Goal: Check status: Check status

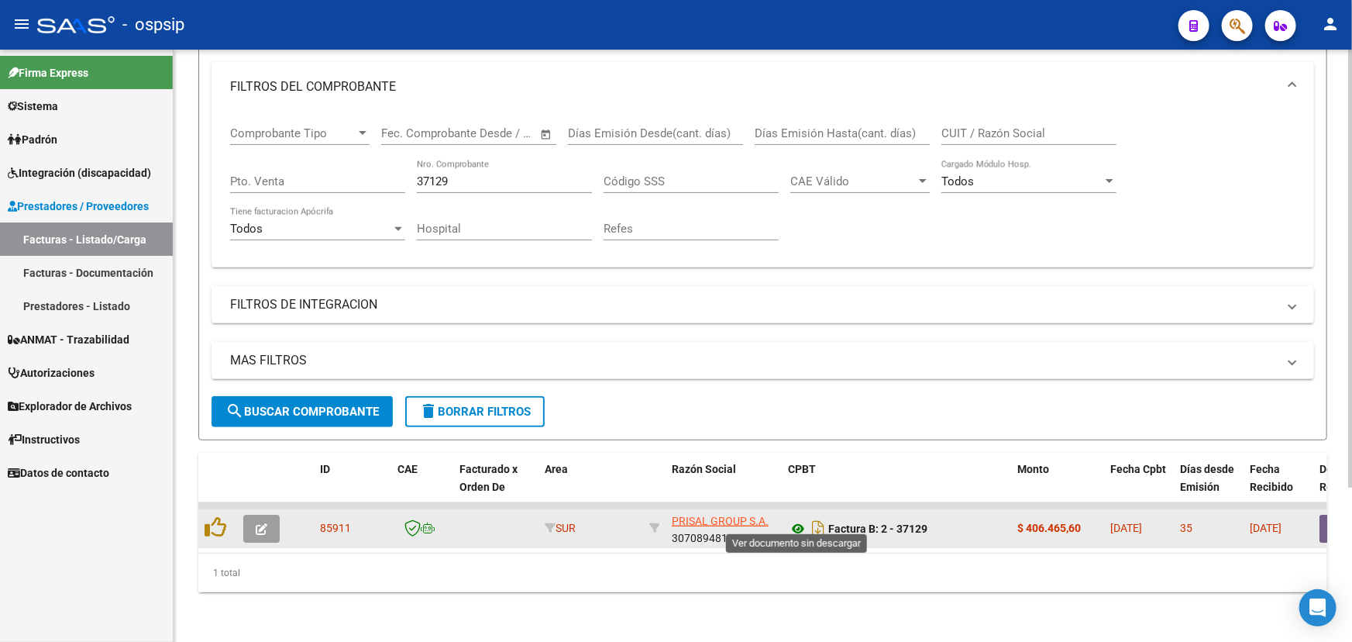
click at [790, 519] on icon at bounding box center [798, 528] width 20 height 19
click at [263, 522] on span "button" at bounding box center [262, 529] width 12 height 14
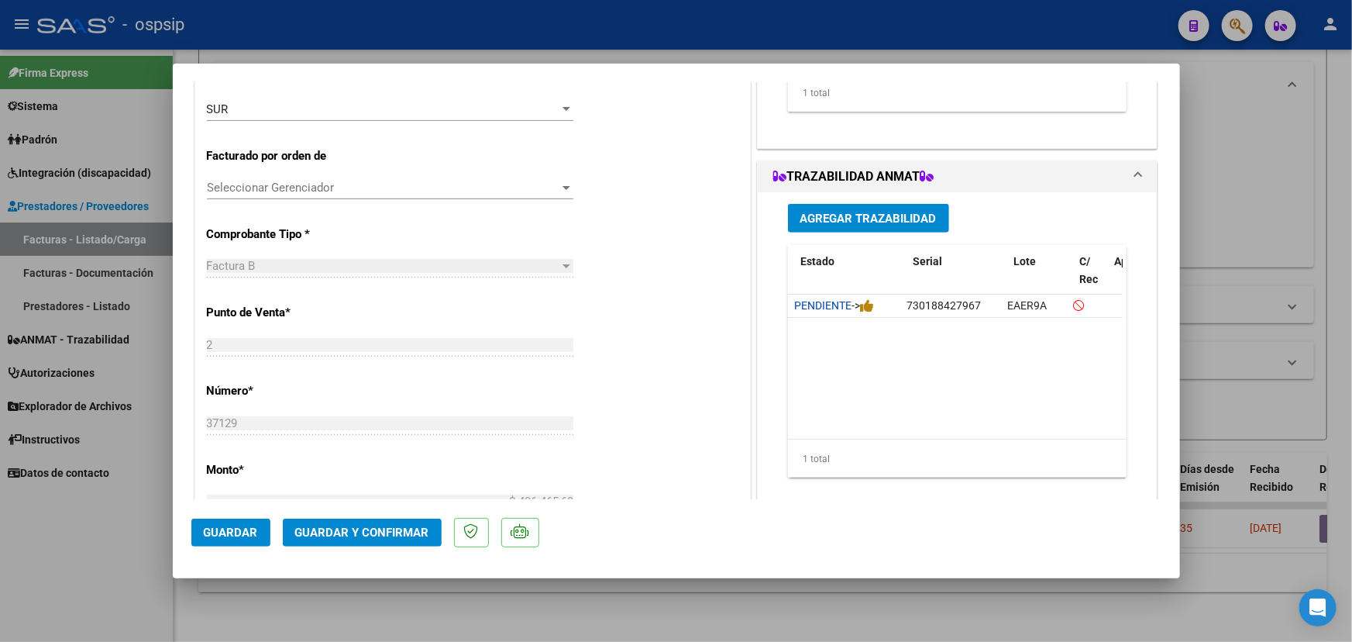
scroll to position [0, 63]
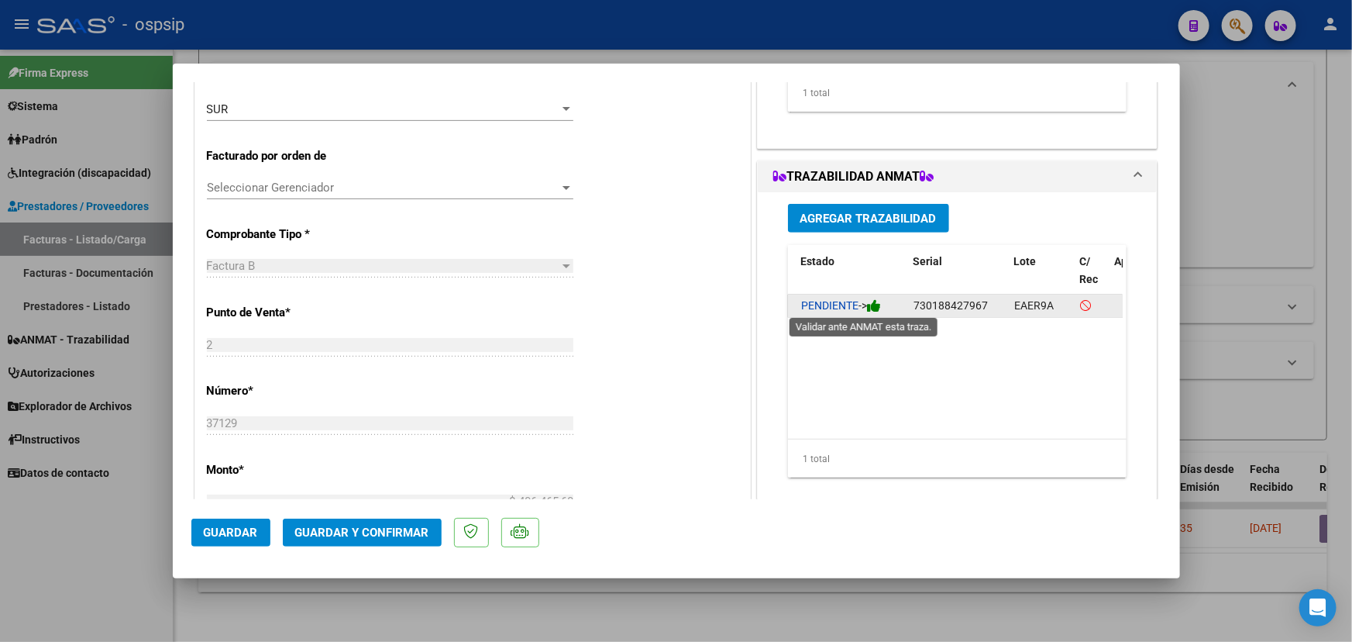
click at [877, 308] on icon at bounding box center [874, 305] width 14 height 15
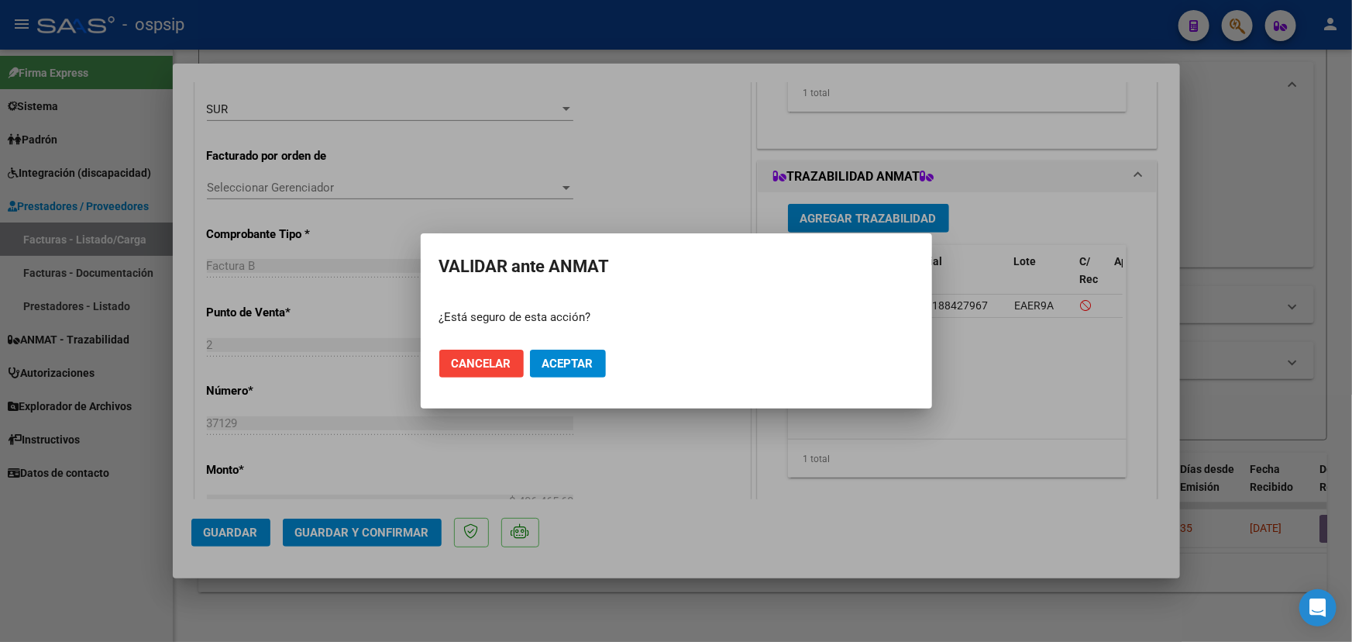
click at [588, 345] on mat-dialog-actions "Cancelar Aceptar" at bounding box center [676, 363] width 474 height 53
click at [588, 349] on button "Aceptar" at bounding box center [568, 363] width 76 height 28
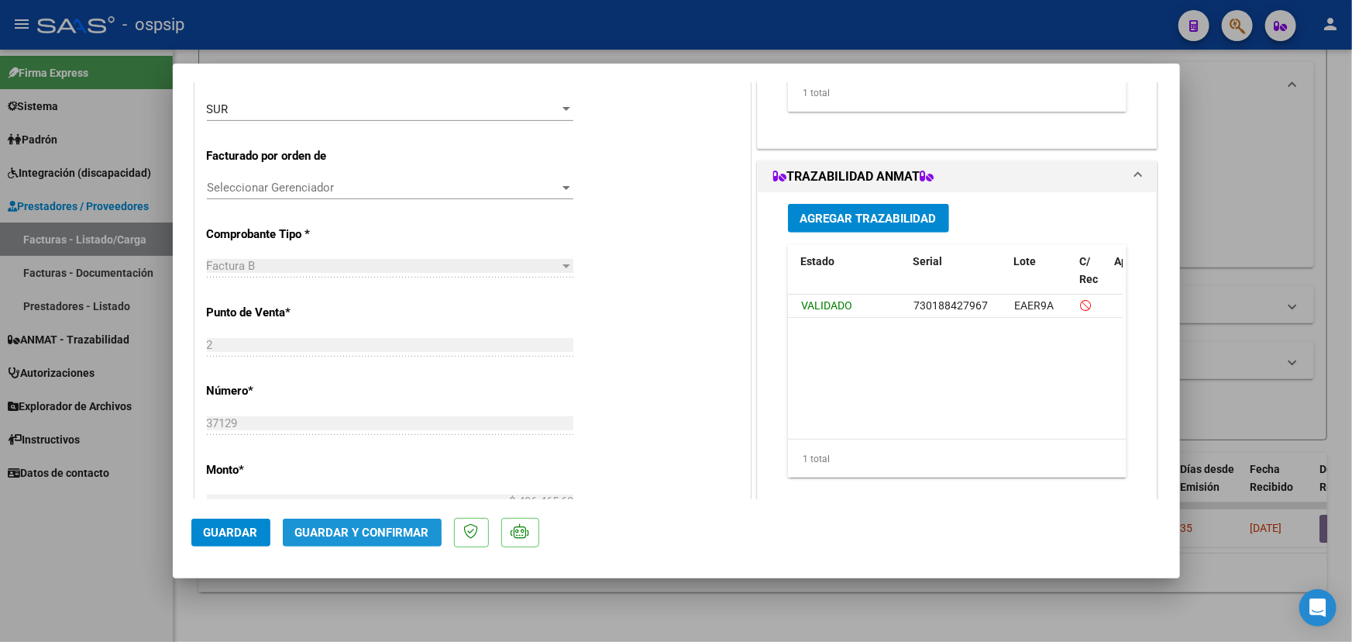
click at [315, 528] on span "Guardar y Confirmar" at bounding box center [362, 532] width 134 height 14
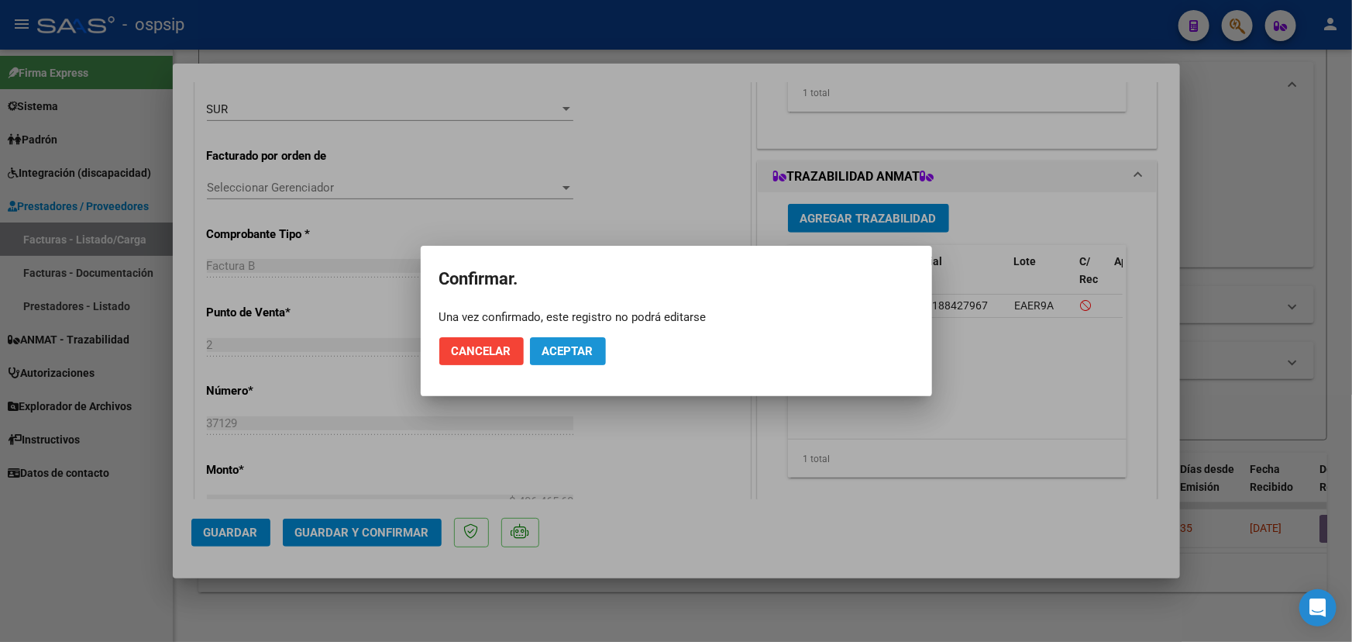
click at [573, 350] on span "Aceptar" at bounding box center [567, 351] width 51 height 14
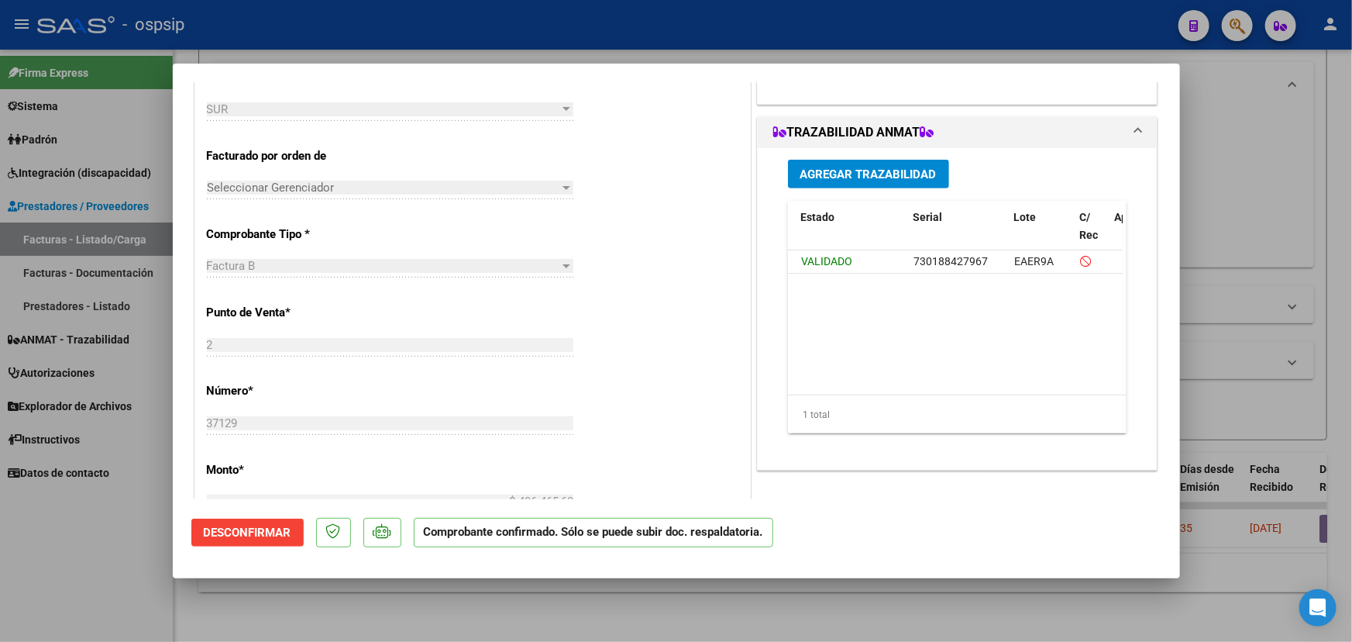
type input "$ 0,00"
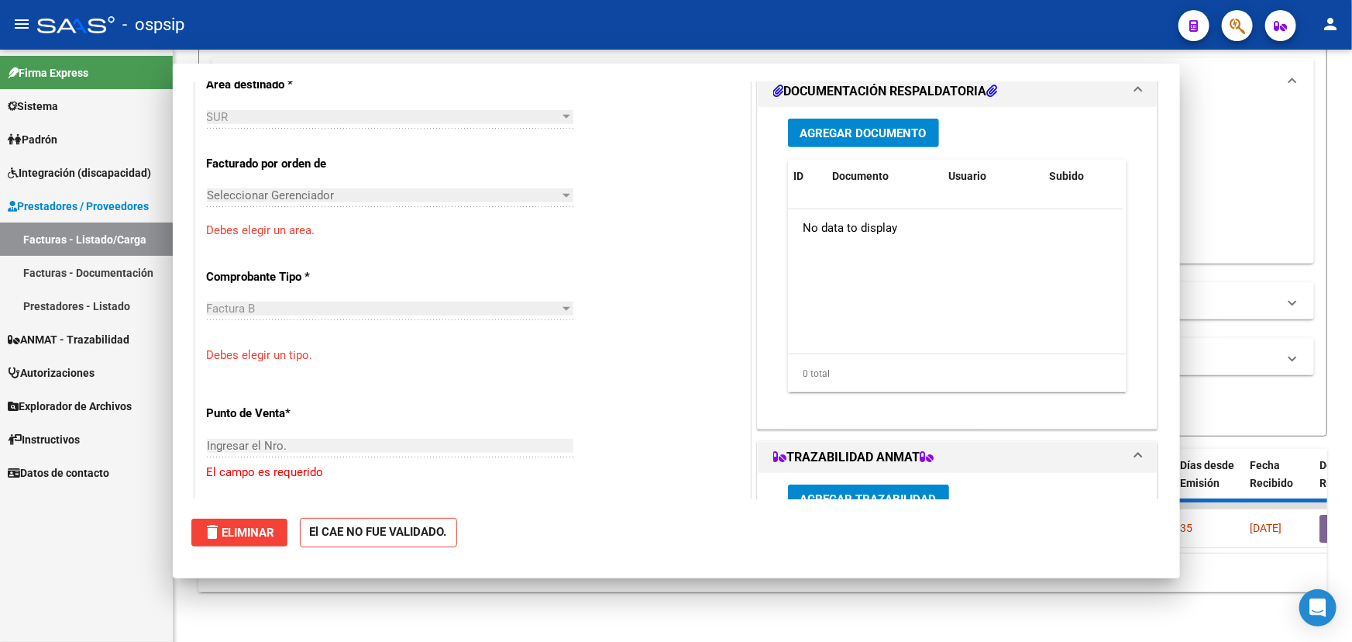
scroll to position [0, 0]
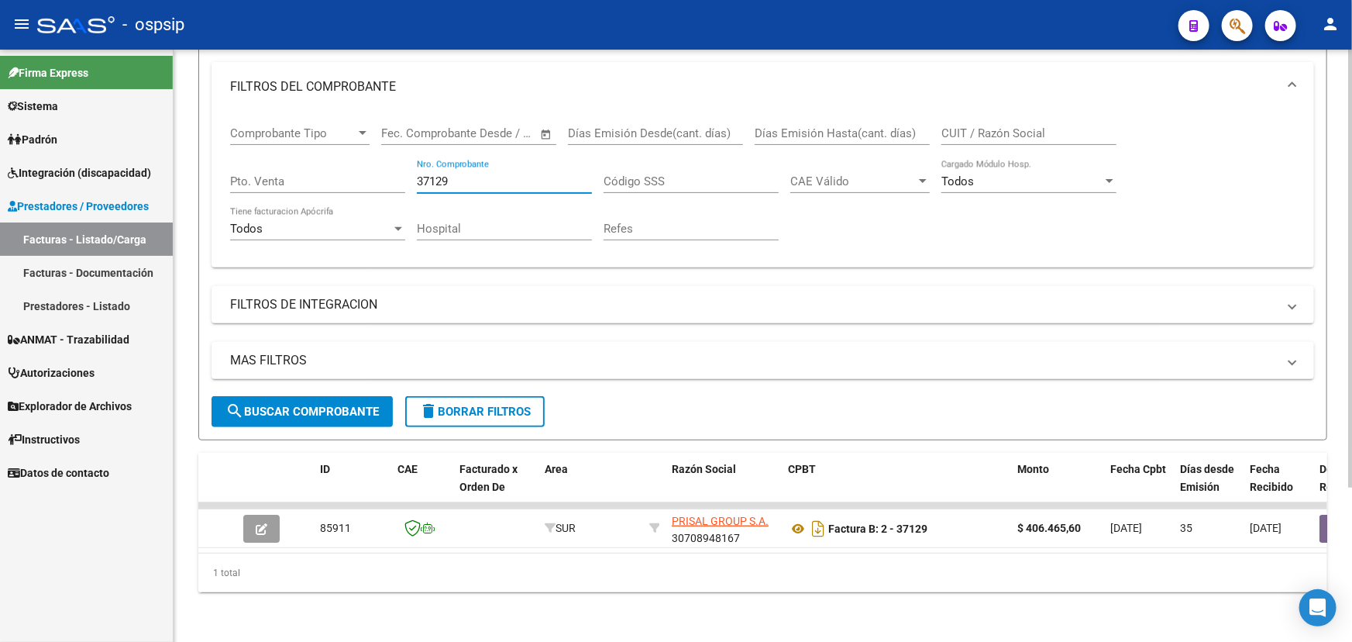
click at [444, 174] on input "37129" at bounding box center [504, 181] width 175 height 14
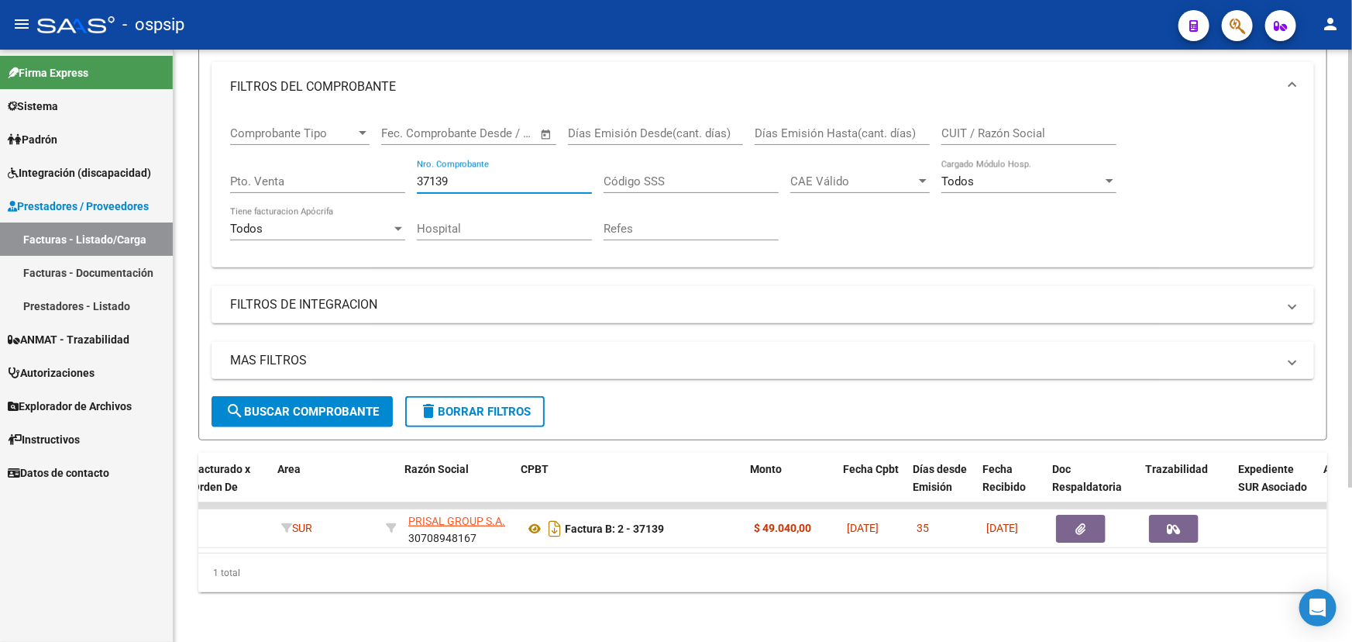
scroll to position [0, 267]
type input "37139"
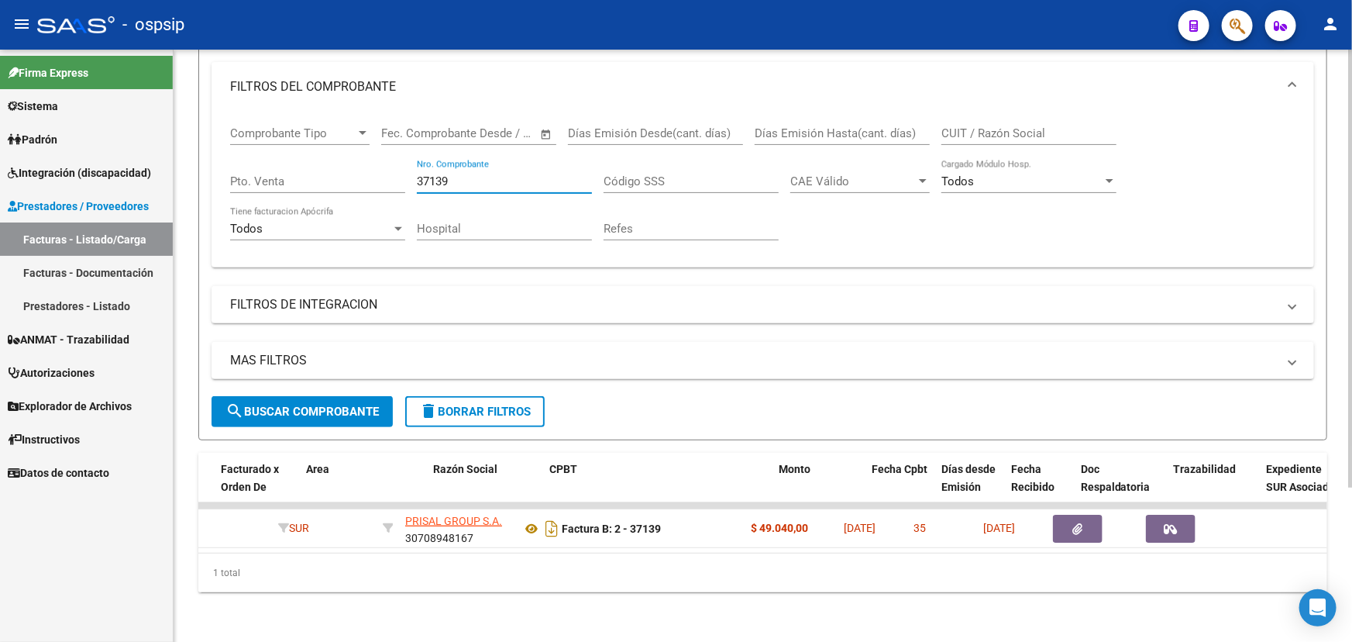
scroll to position [0, 0]
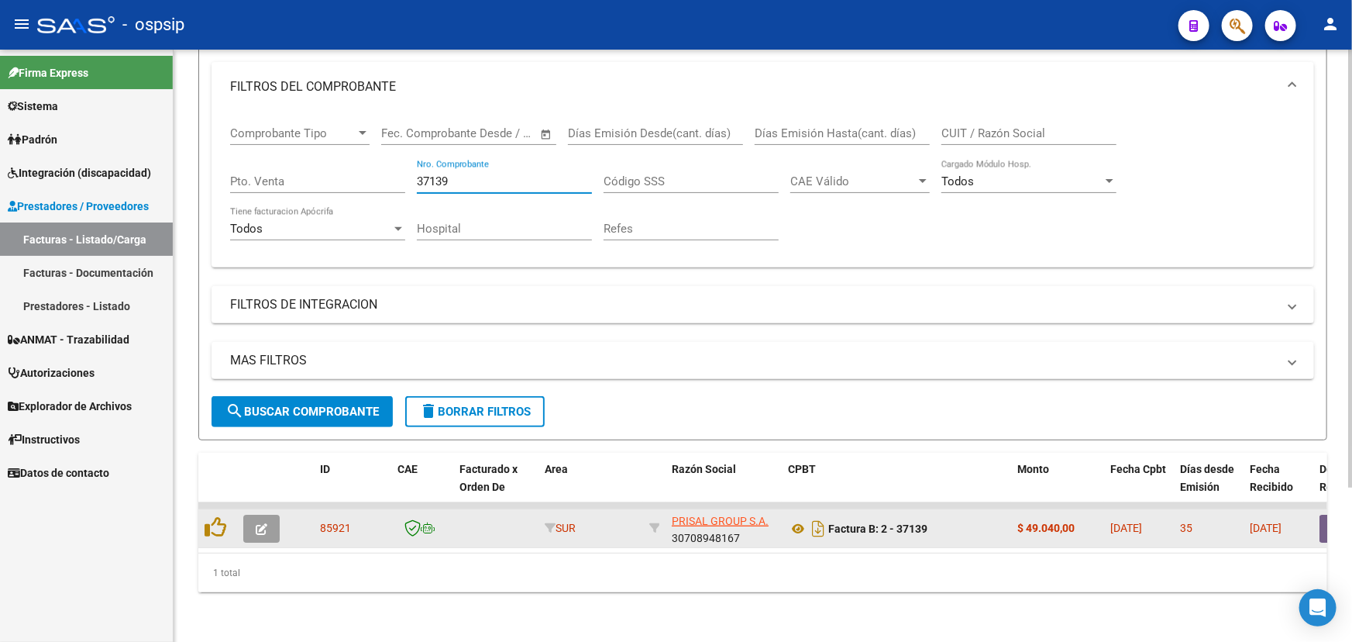
click at [267, 523] on icon "button" at bounding box center [262, 529] width 12 height 12
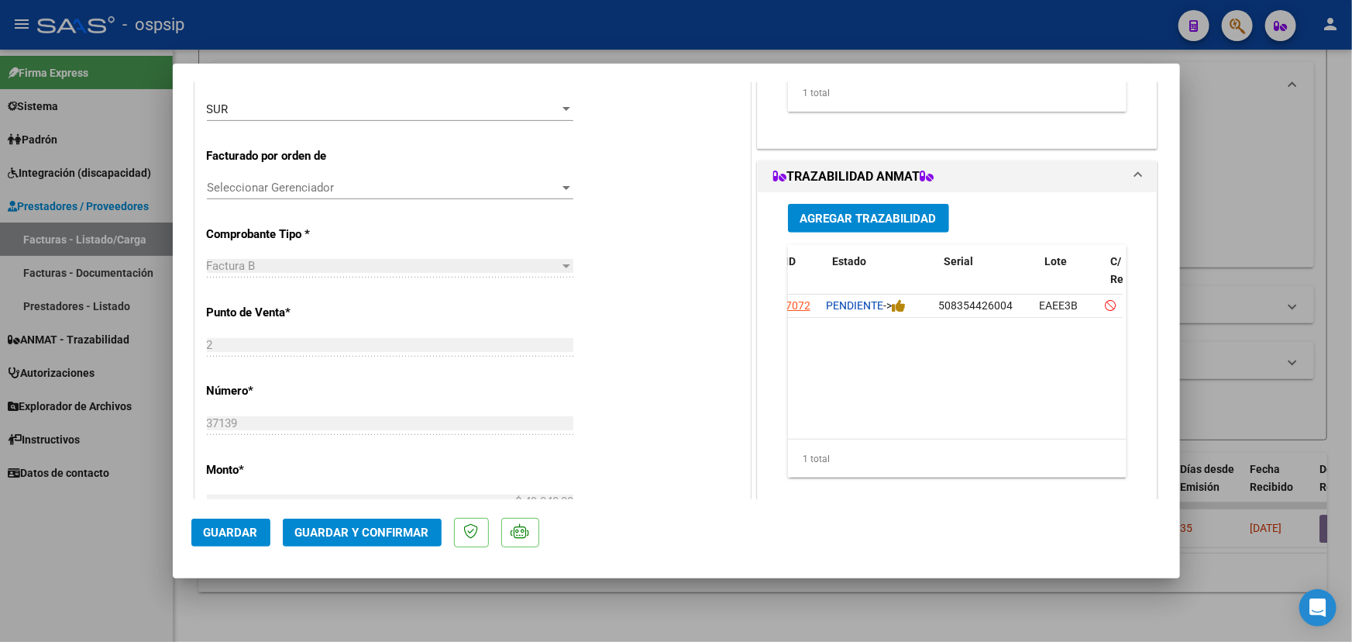
scroll to position [0, 31]
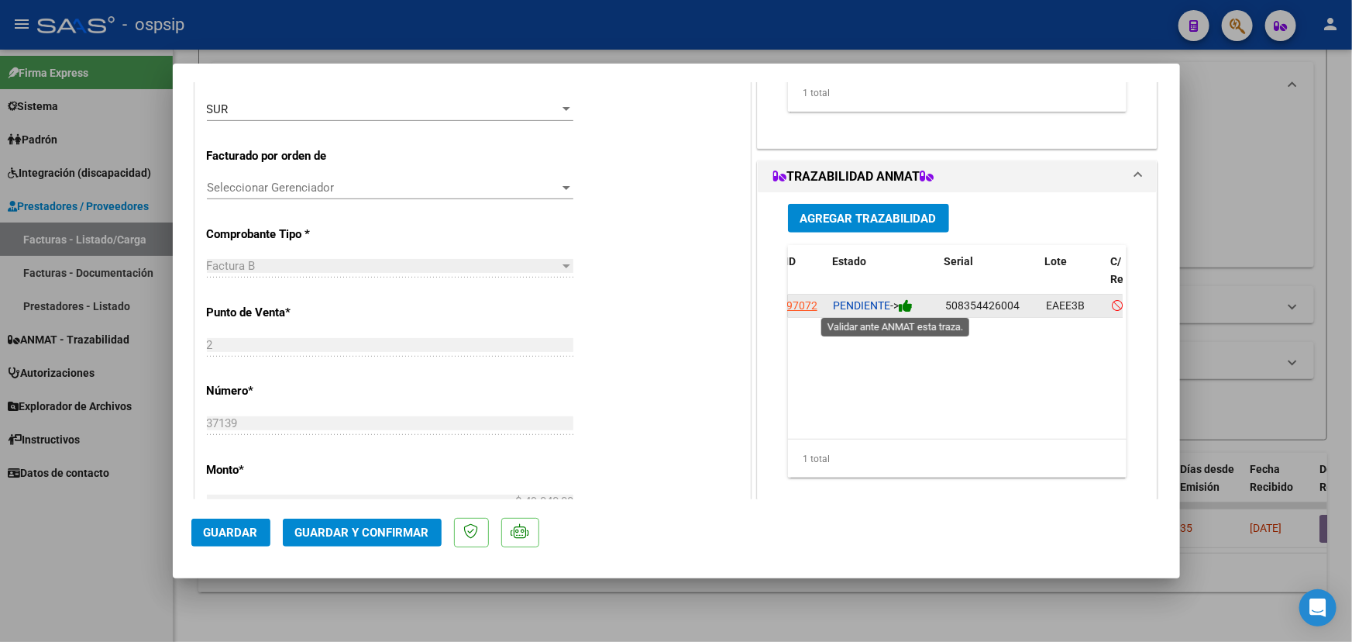
click at [907, 303] on icon at bounding box center [906, 305] width 14 height 15
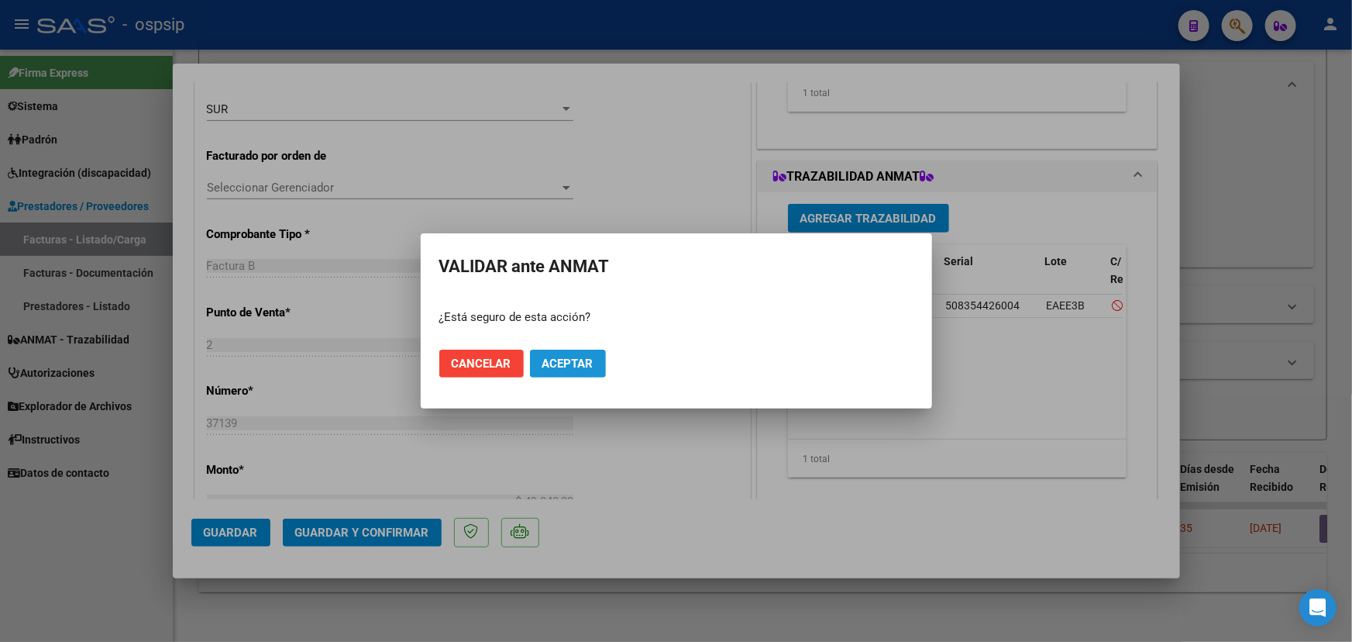
drag, startPoint x: 590, startPoint y: 360, endPoint x: 601, endPoint y: 367, distance: 12.9
click at [589, 361] on span "Aceptar" at bounding box center [567, 363] width 51 height 14
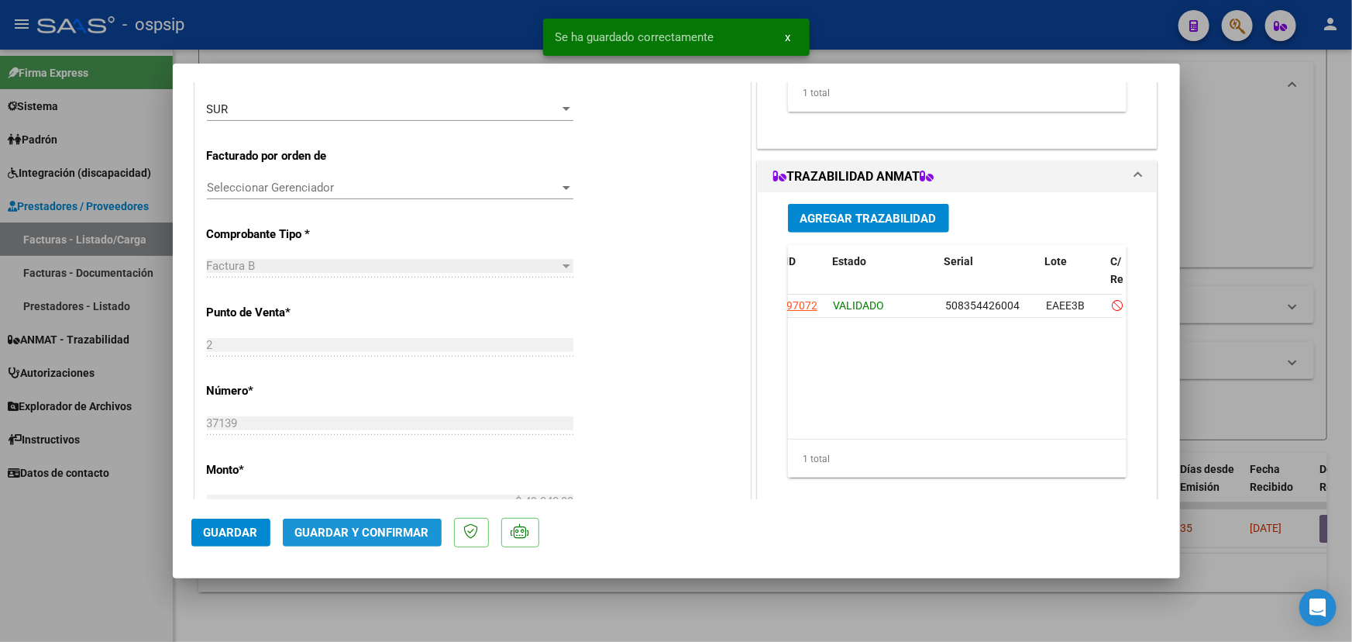
click at [394, 527] on span "Guardar y Confirmar" at bounding box center [362, 532] width 134 height 14
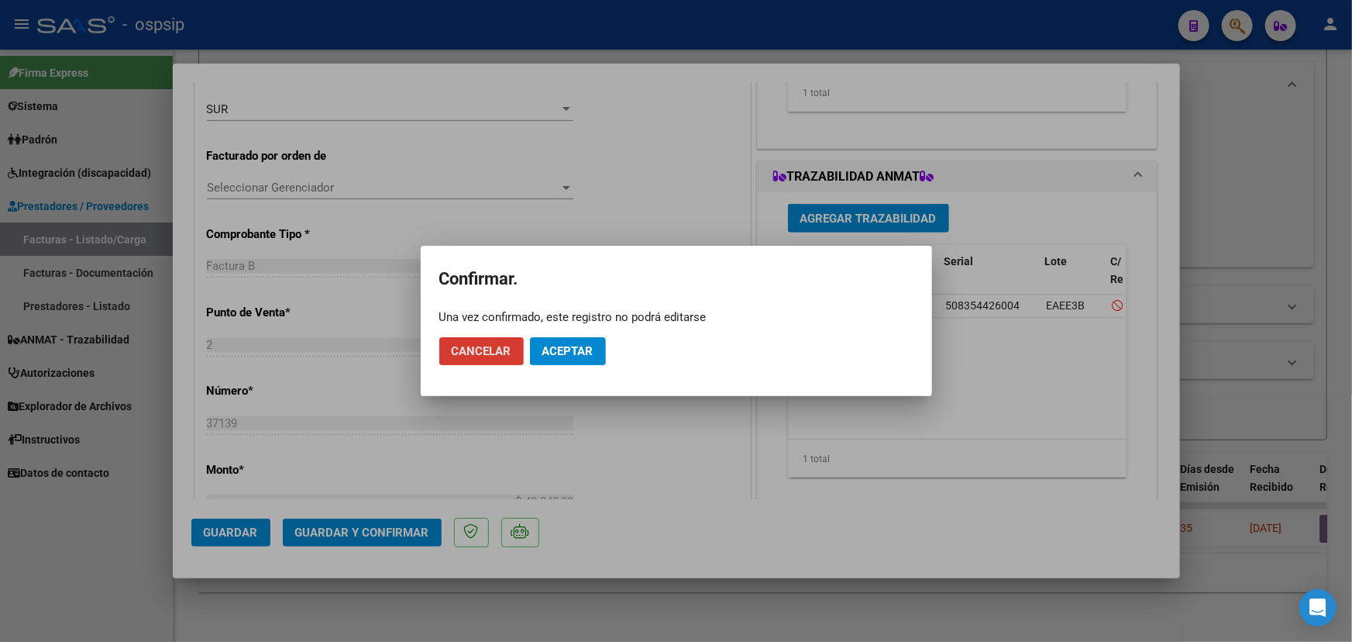
click at [559, 353] on span "Aceptar" at bounding box center [567, 351] width 51 height 14
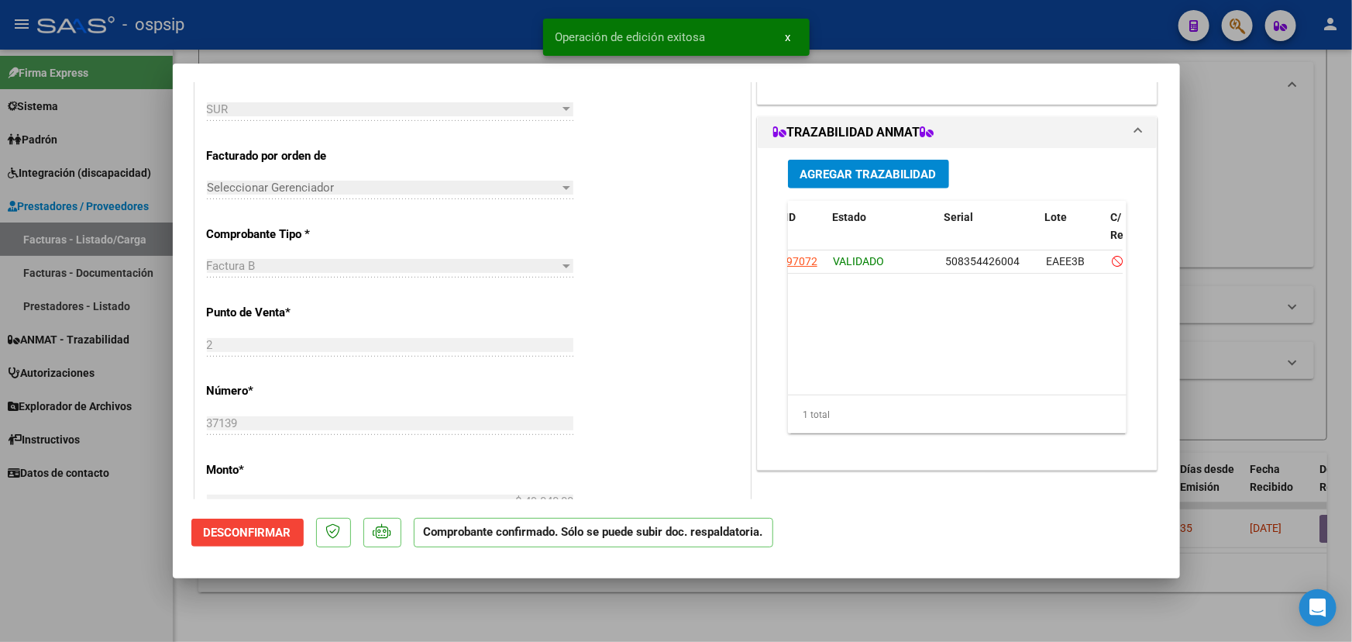
type input "$ 0,00"
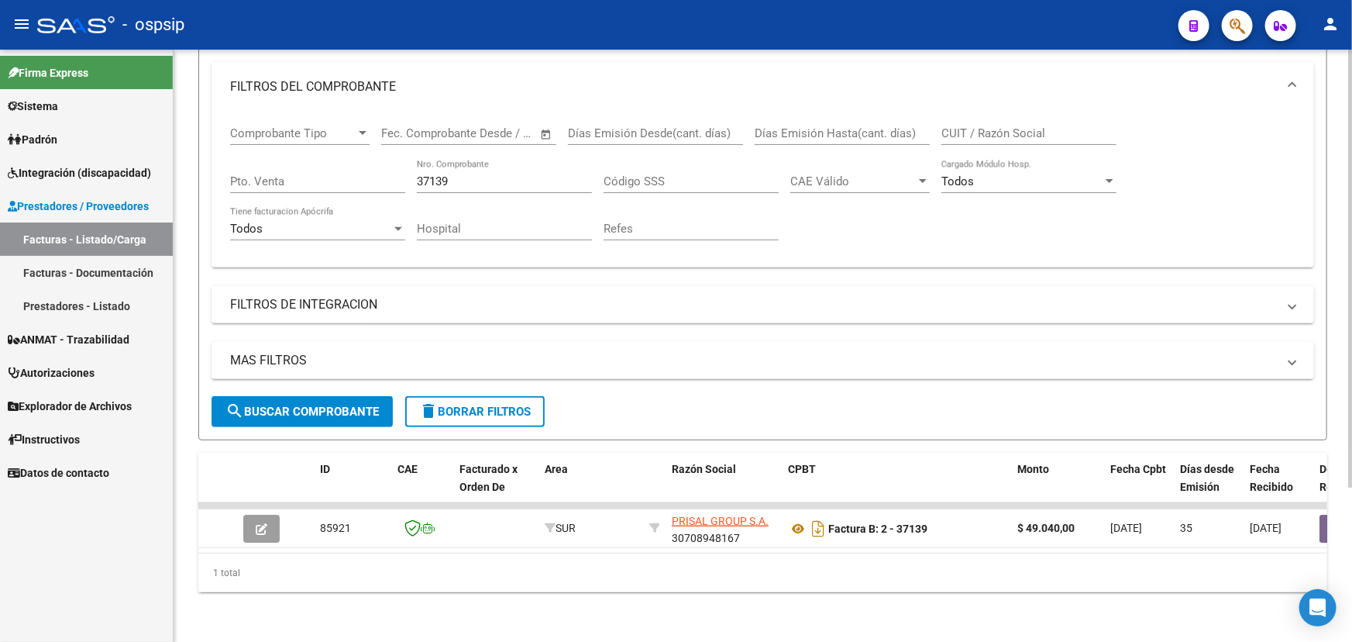
click at [446, 174] on input "37139" at bounding box center [504, 181] width 175 height 14
click at [439, 176] on input "37139" at bounding box center [504, 181] width 175 height 14
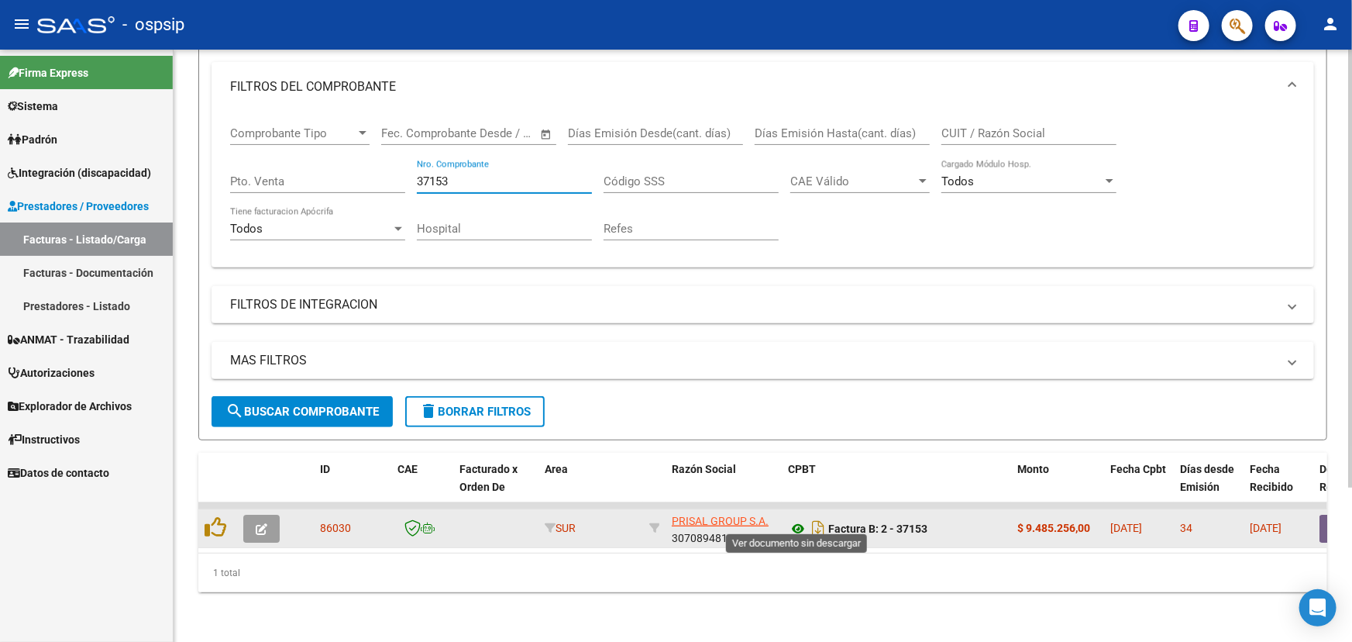
type input "37153"
click at [798, 519] on icon at bounding box center [798, 528] width 20 height 19
click at [257, 523] on icon "button" at bounding box center [262, 529] width 12 height 12
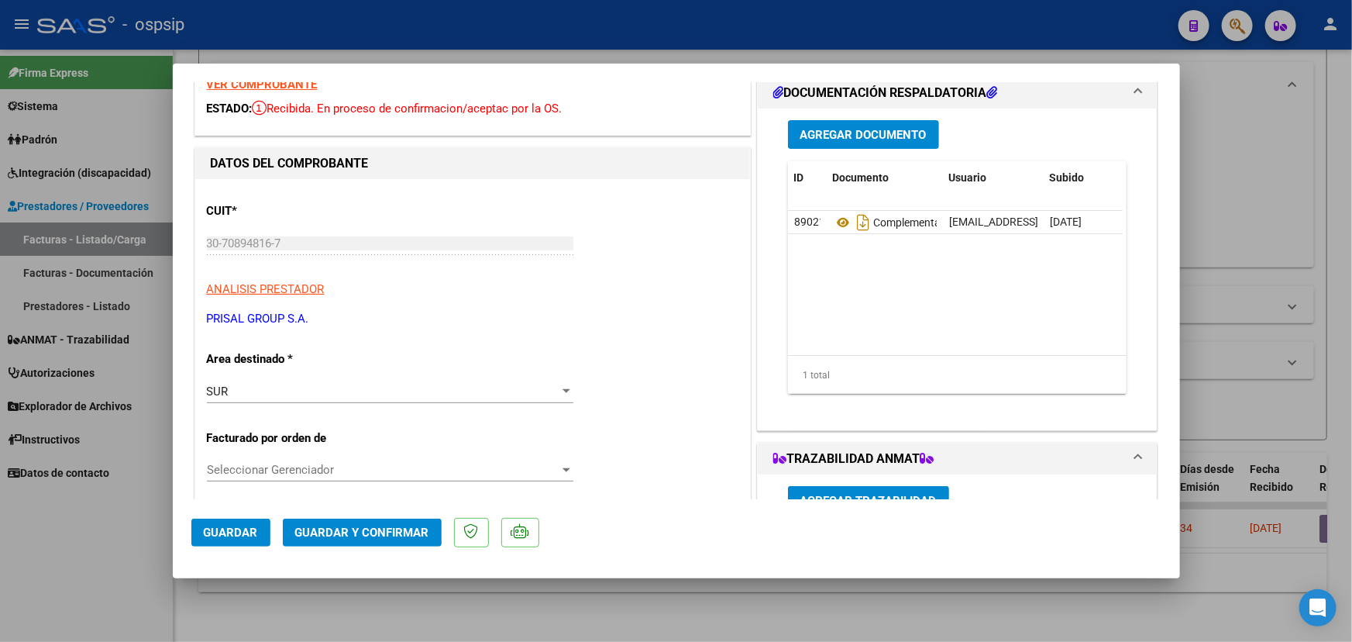
scroll to position [140, 0]
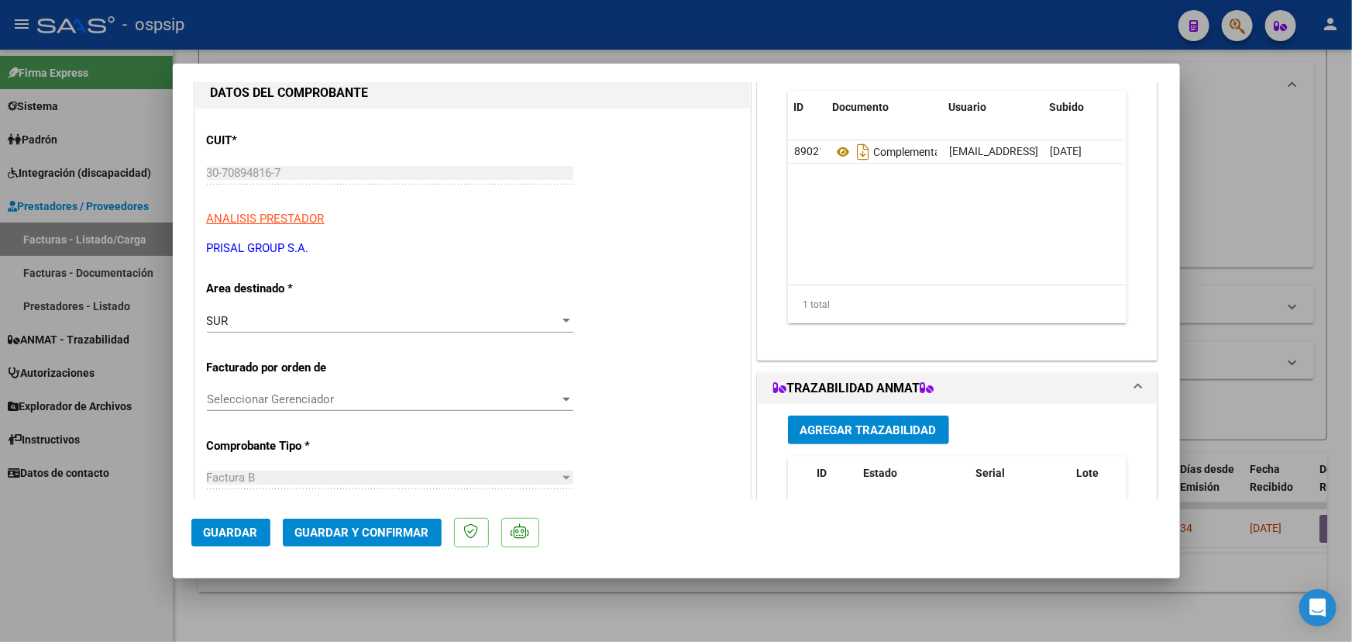
click at [356, 533] on span "Guardar y Confirmar" at bounding box center [362, 532] width 134 height 14
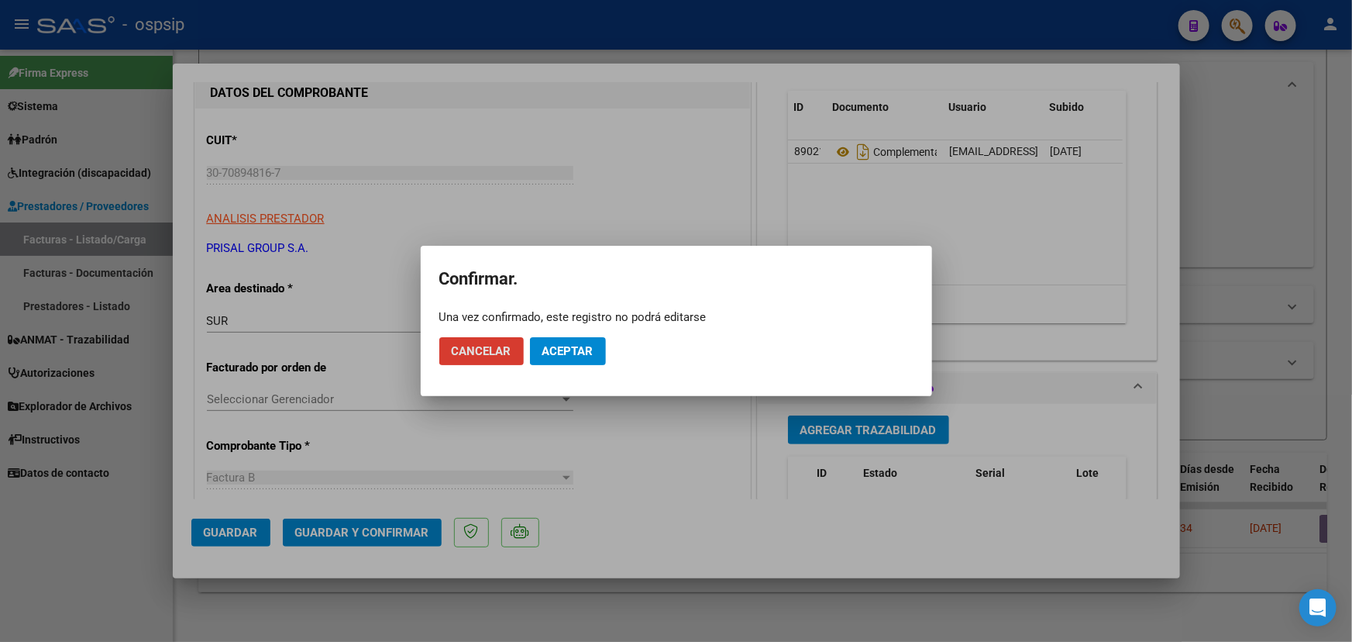
click at [566, 359] on button "Aceptar" at bounding box center [568, 351] width 76 height 28
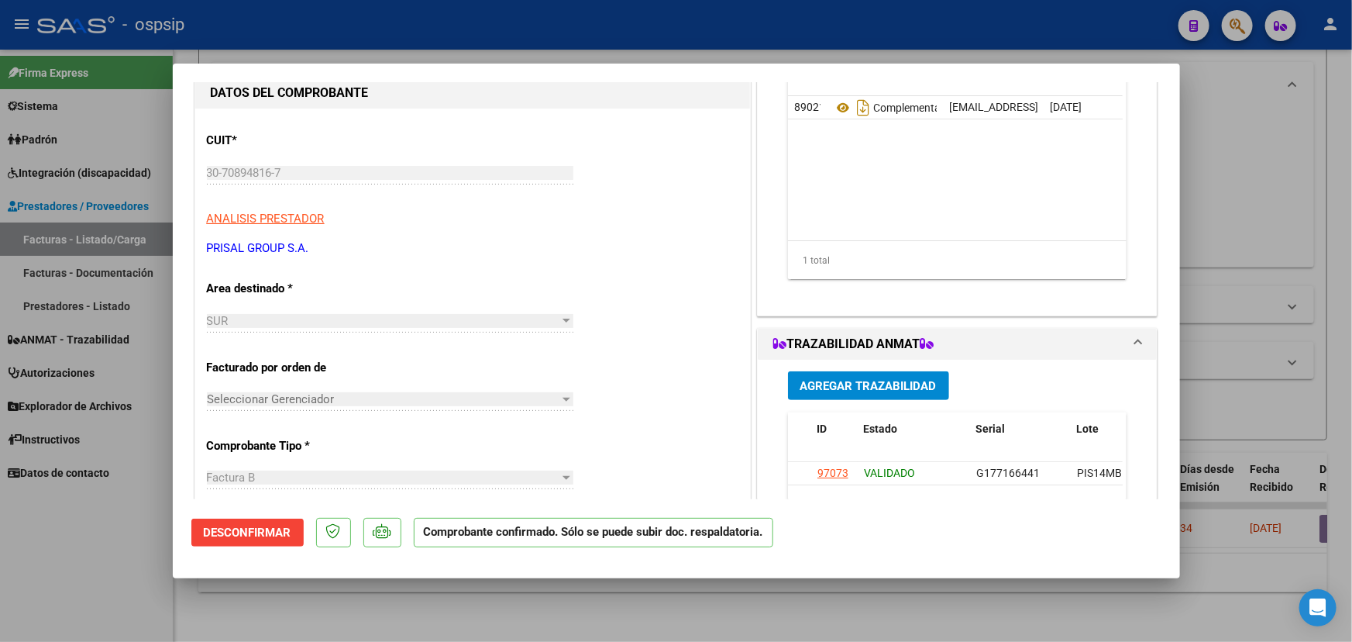
type input "$ 0,00"
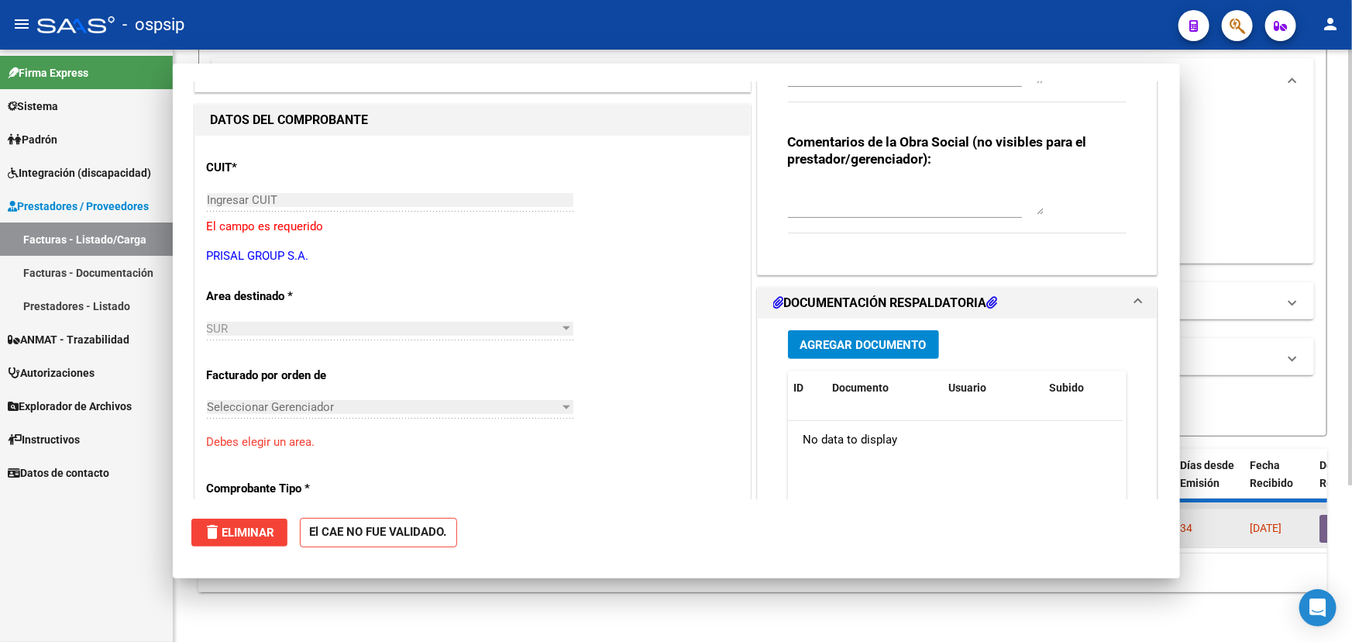
scroll to position [0, 0]
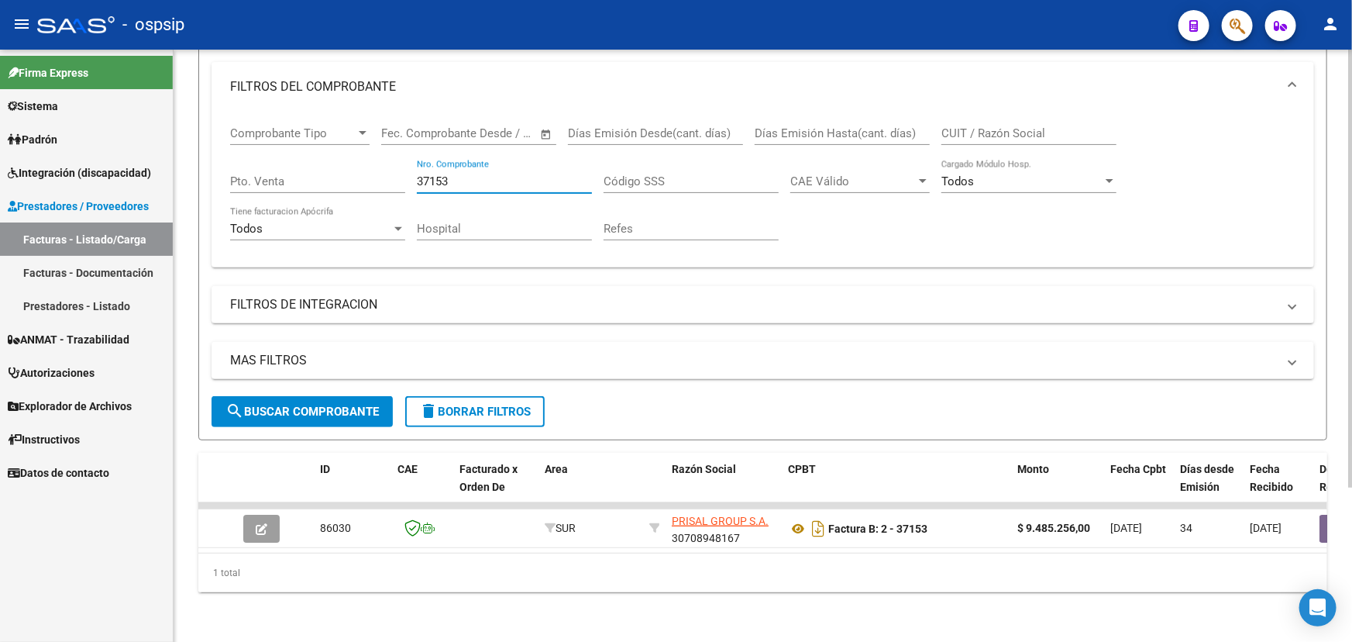
click at [430, 175] on input "37153" at bounding box center [504, 181] width 175 height 14
type input "37182"
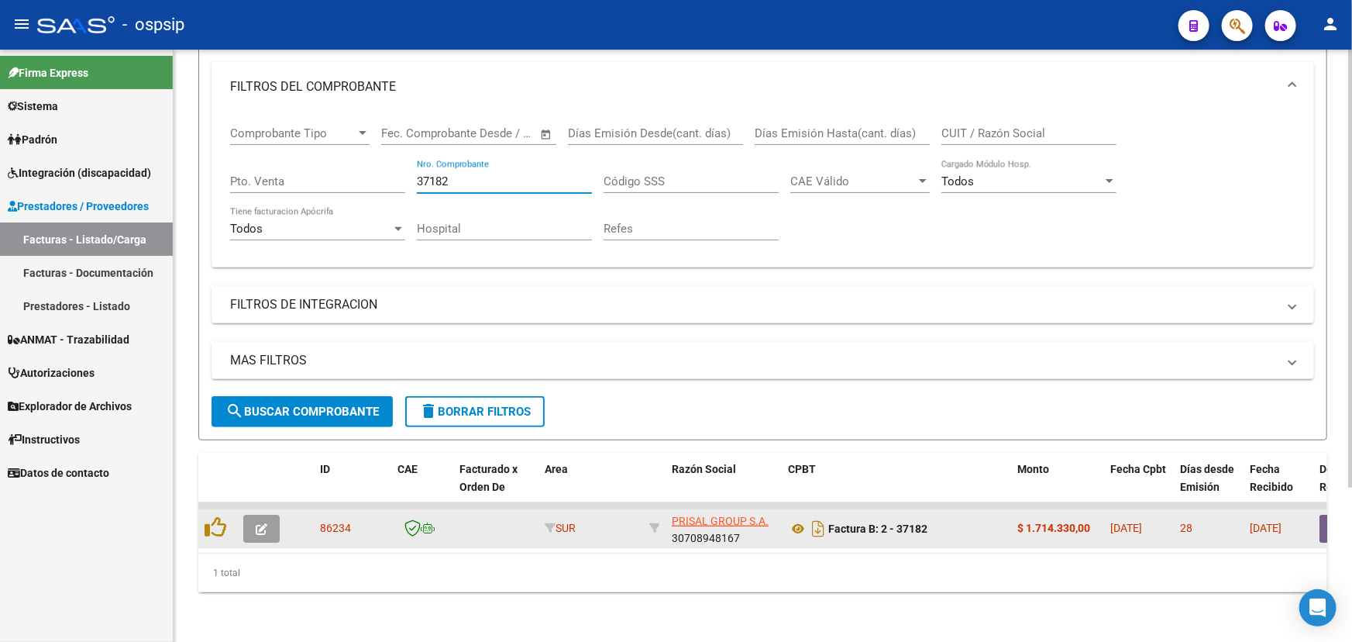
click at [257, 523] on icon "button" at bounding box center [262, 529] width 12 height 12
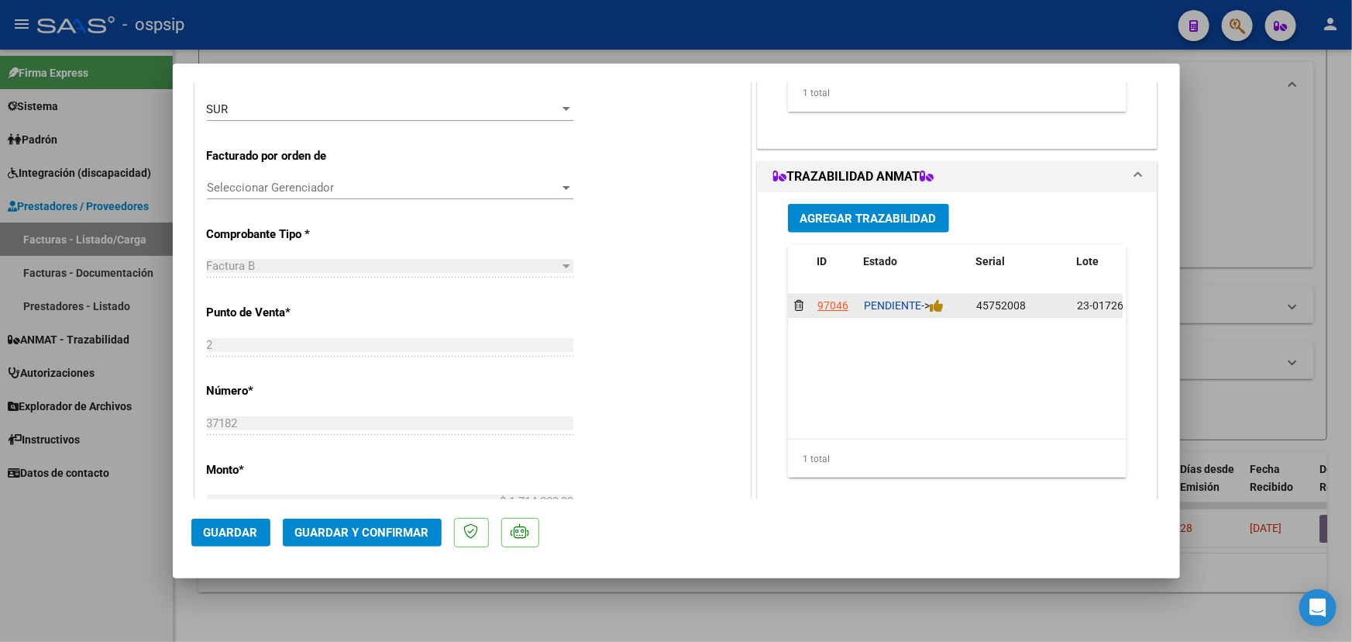
click at [945, 299] on div "PENDIENTE ->" at bounding box center [914, 306] width 100 height 18
click at [938, 305] on icon at bounding box center [937, 305] width 14 height 15
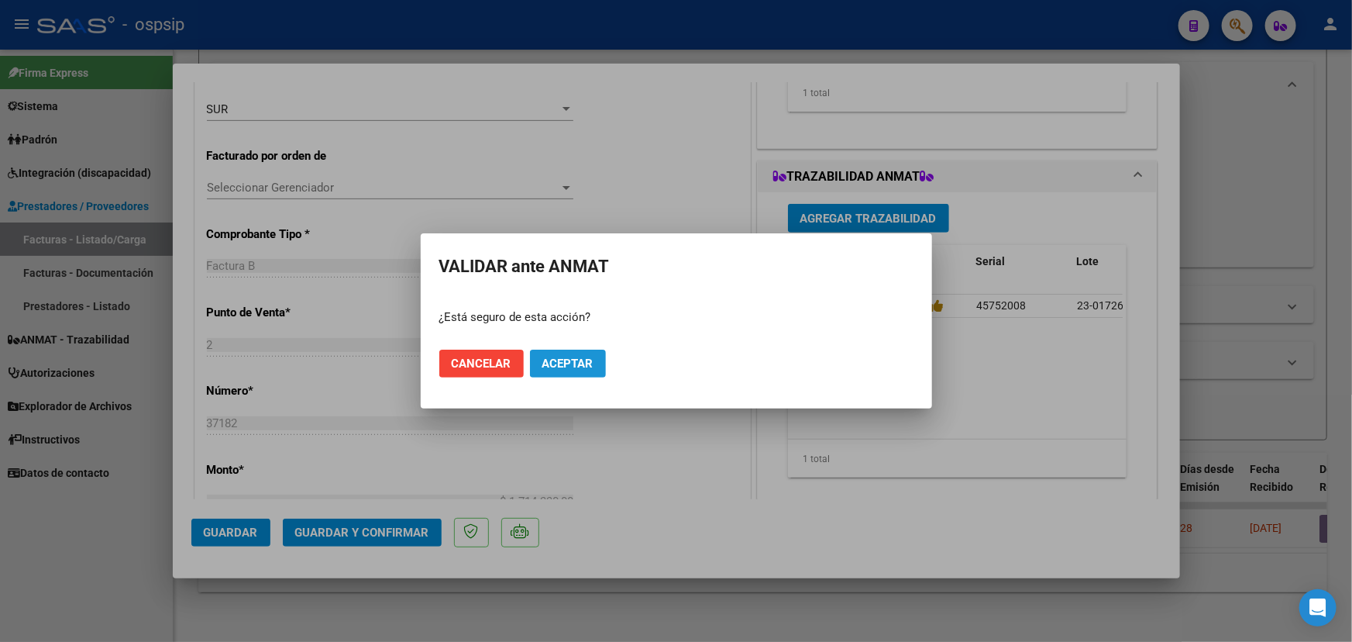
click at [582, 364] on span "Aceptar" at bounding box center [567, 363] width 51 height 14
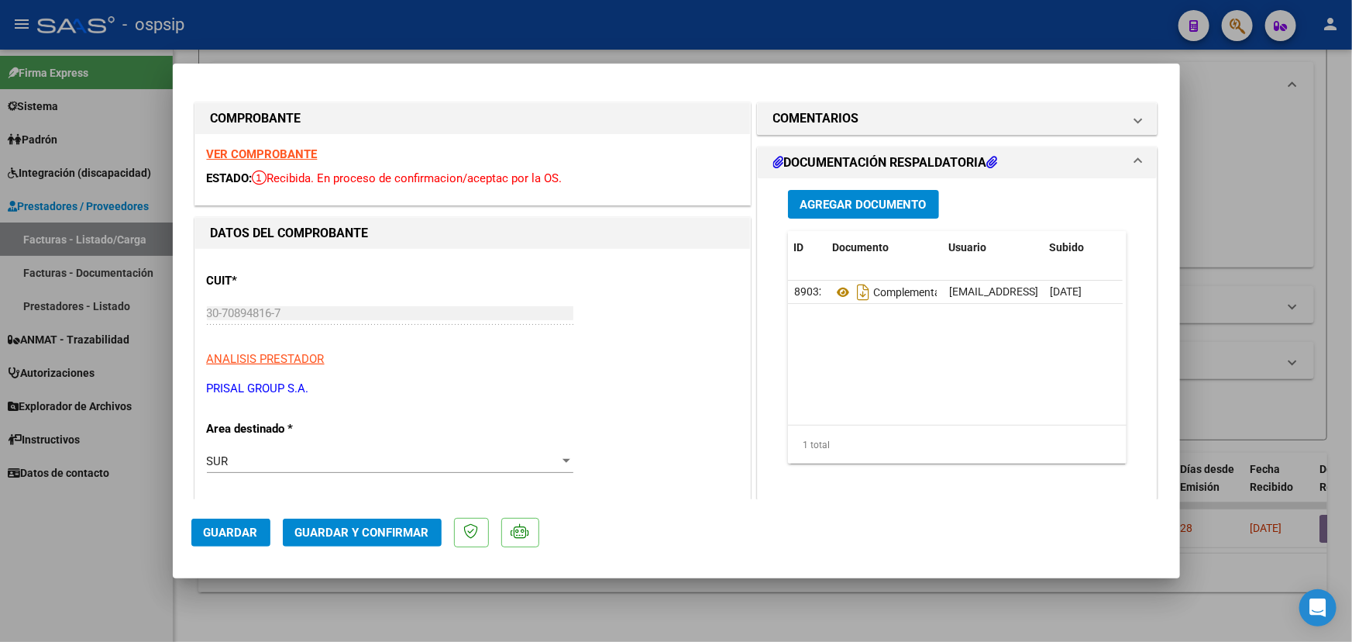
click at [346, 528] on span "Guardar y Confirmar" at bounding box center [362, 532] width 134 height 14
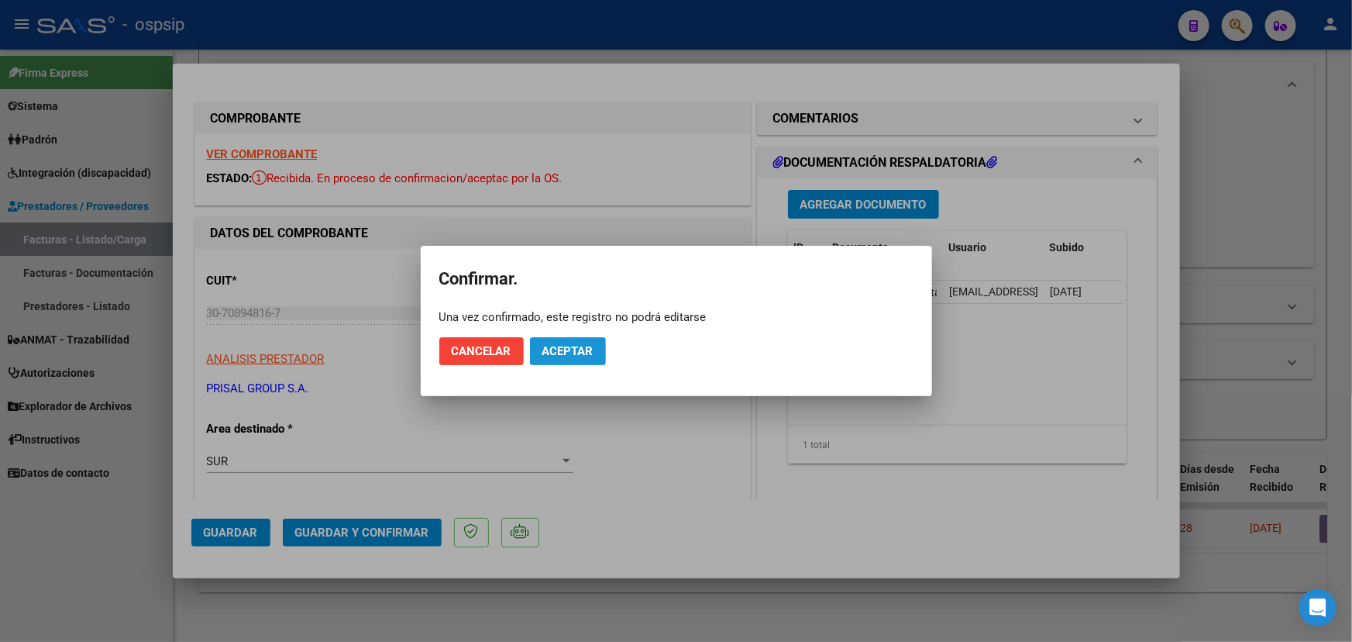
click at [553, 360] on button "Aceptar" at bounding box center [568, 351] width 76 height 28
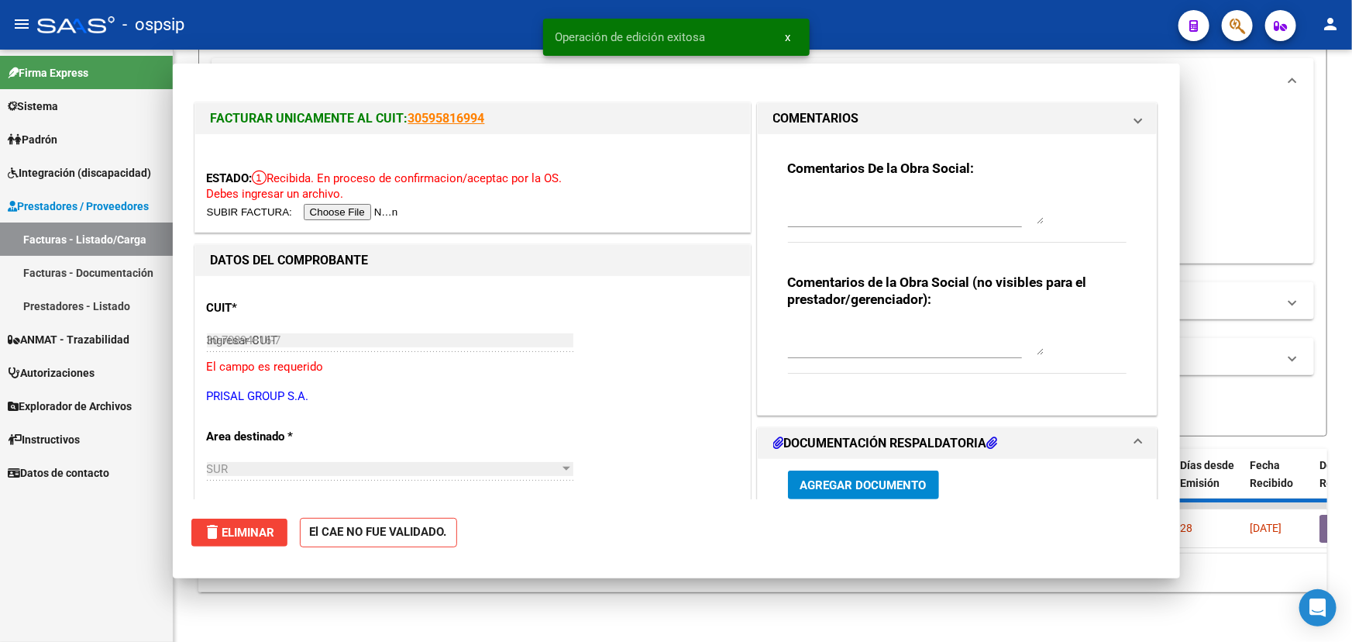
type input "$ 0,00"
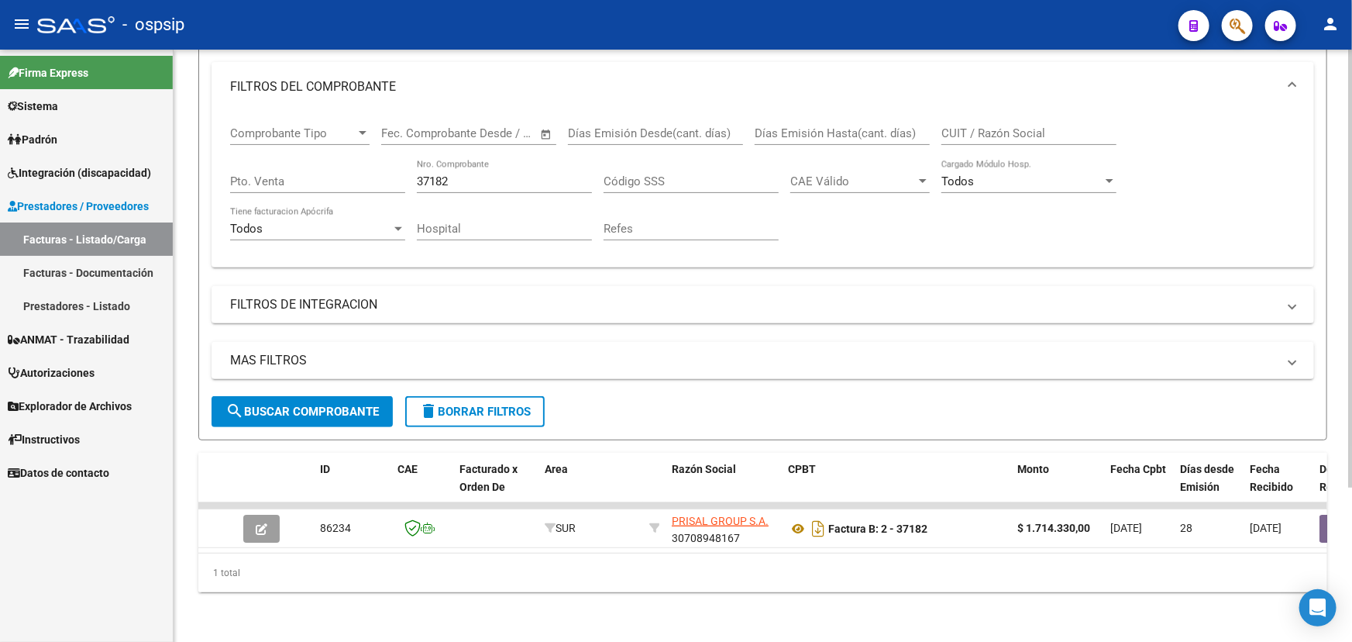
click at [438, 174] on input "37182" at bounding box center [504, 181] width 175 height 14
type input "37185"
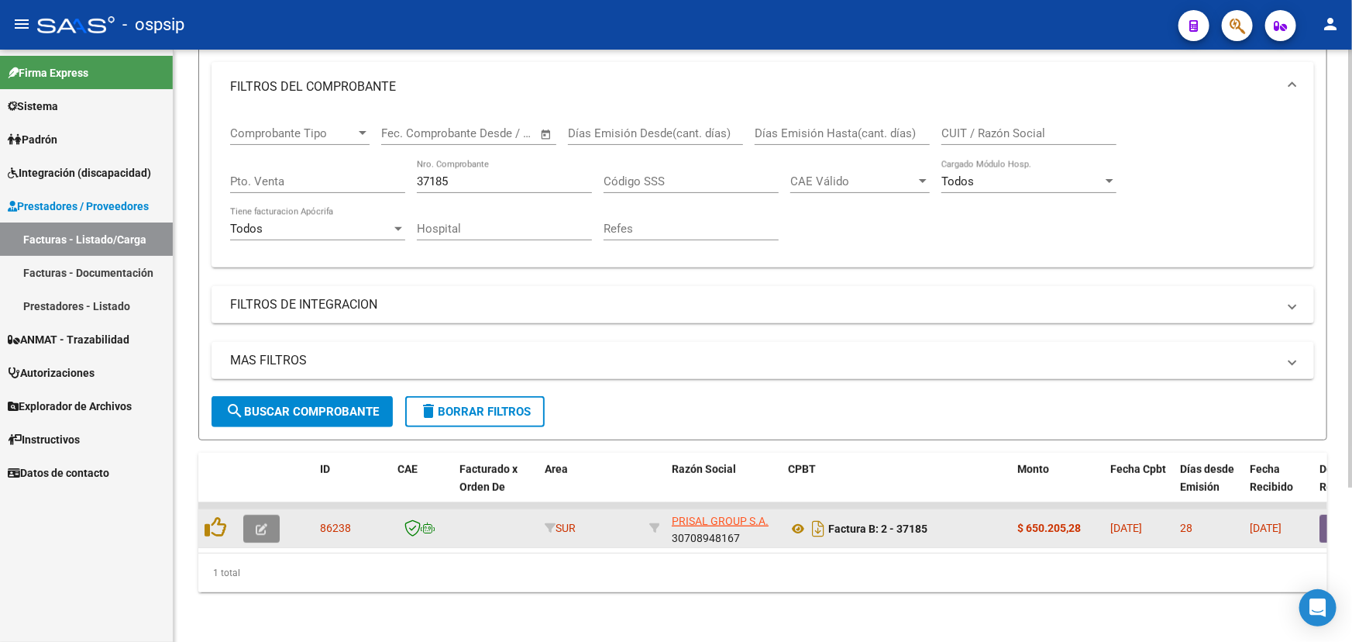
click at [250, 515] on button "button" at bounding box center [261, 529] width 36 height 28
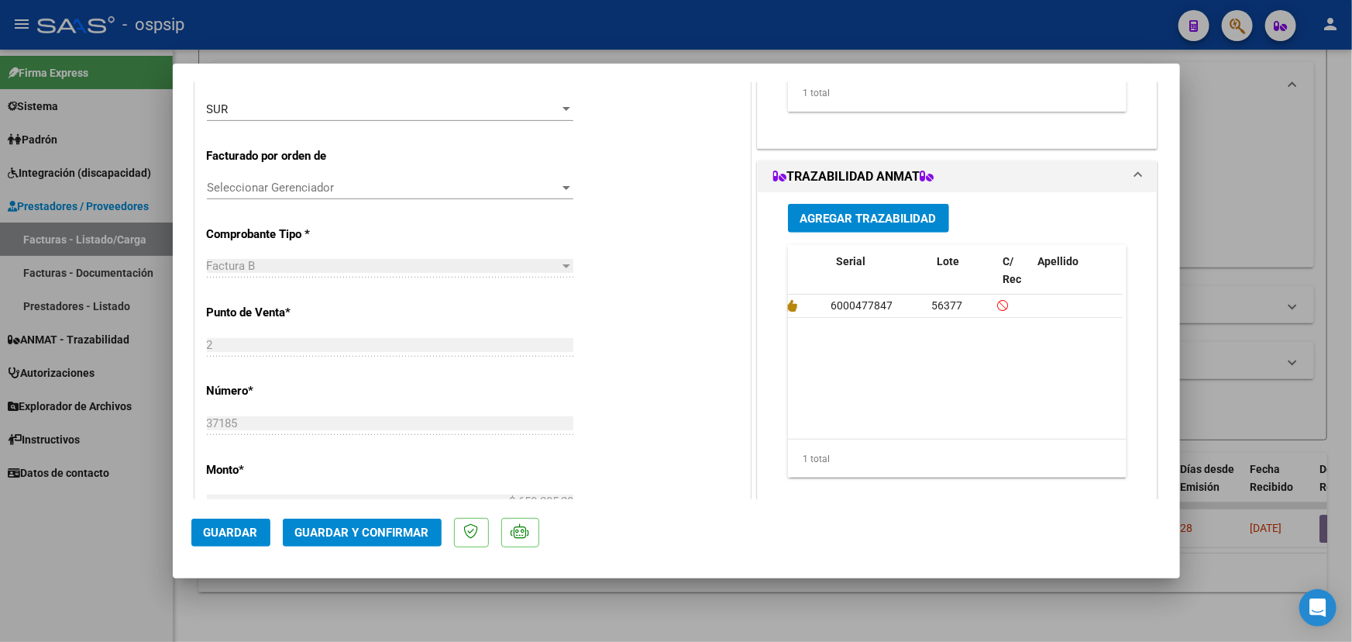
scroll to position [0, 130]
click at [881, 302] on span "6000477847" at bounding box center [877, 305] width 62 height 12
copy span "6000477847"
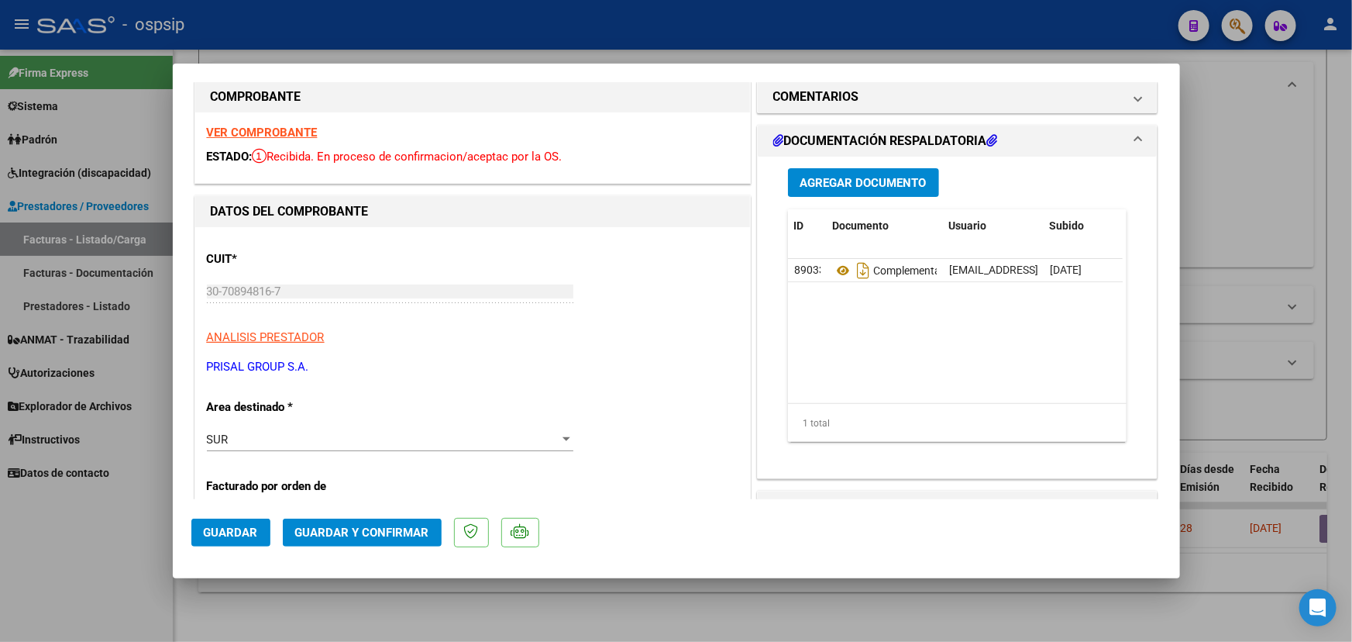
scroll to position [0, 0]
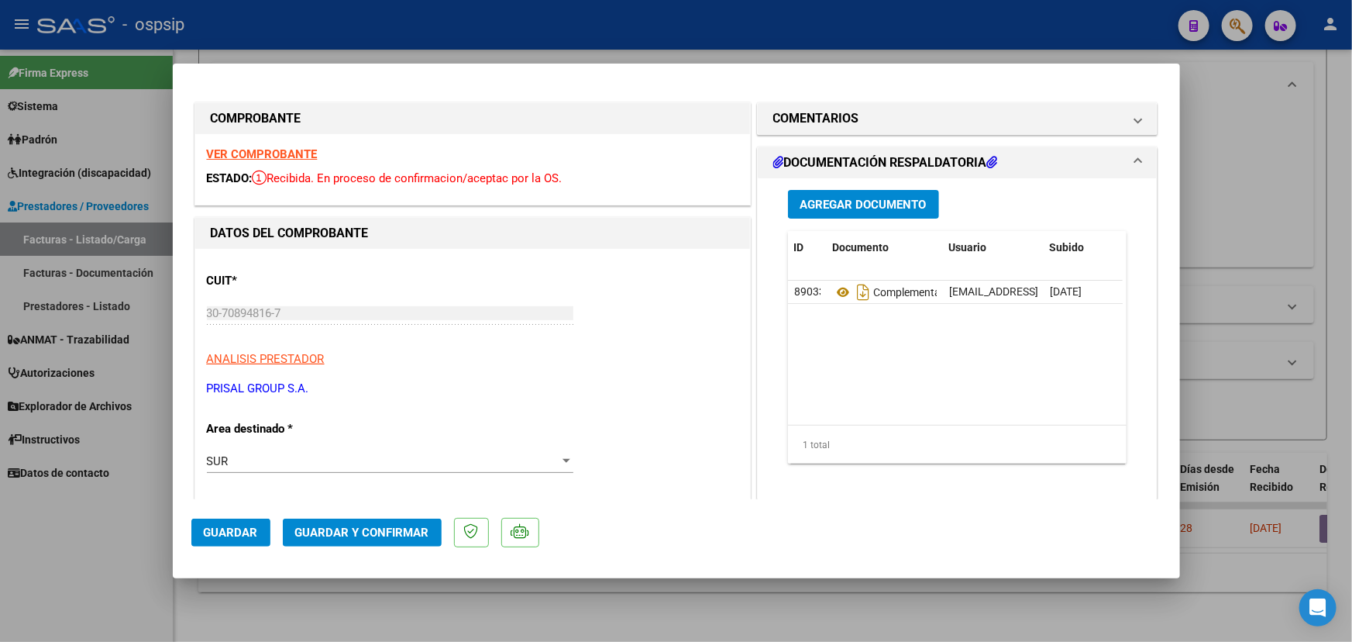
click at [354, 530] on span "Guardar y Confirmar" at bounding box center [362, 532] width 134 height 14
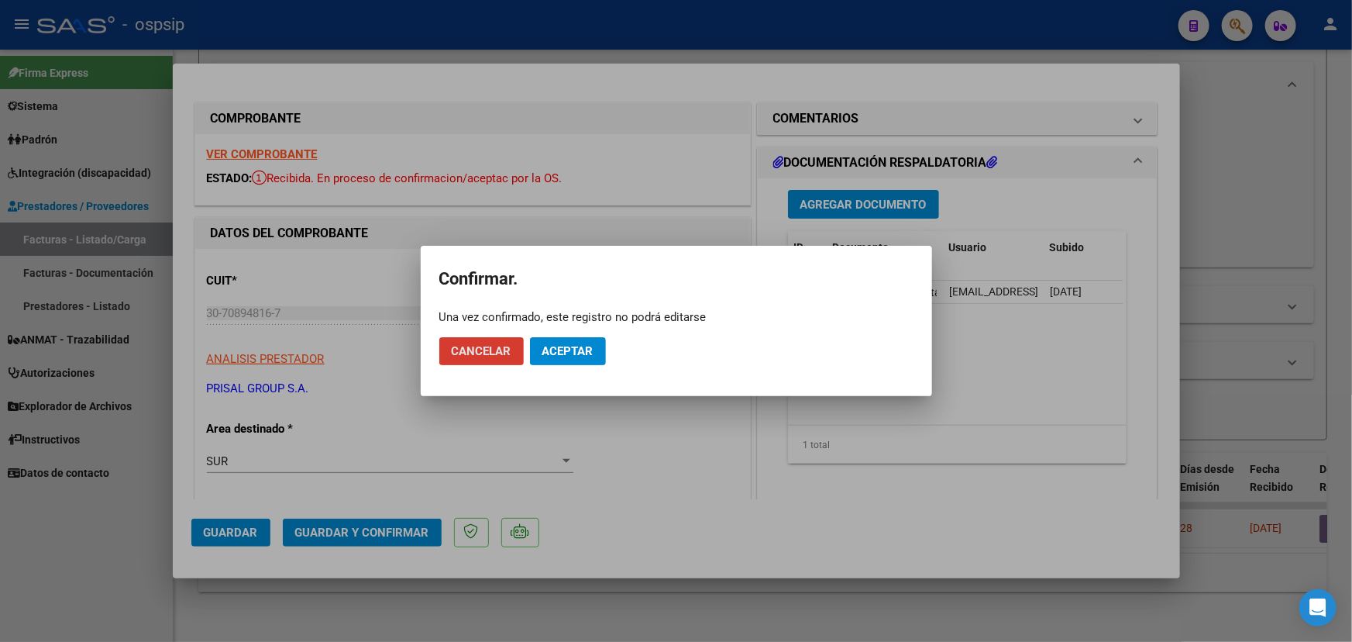
click at [550, 356] on span "Aceptar" at bounding box center [567, 351] width 51 height 14
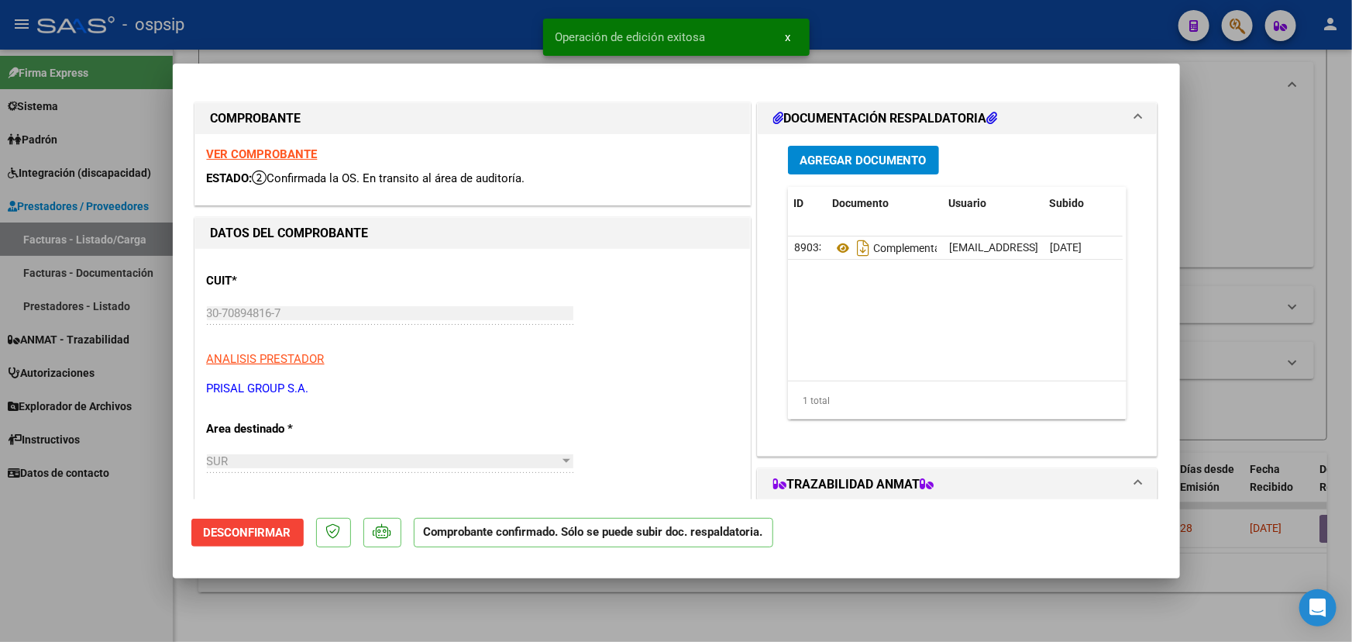
type input "$ 0,00"
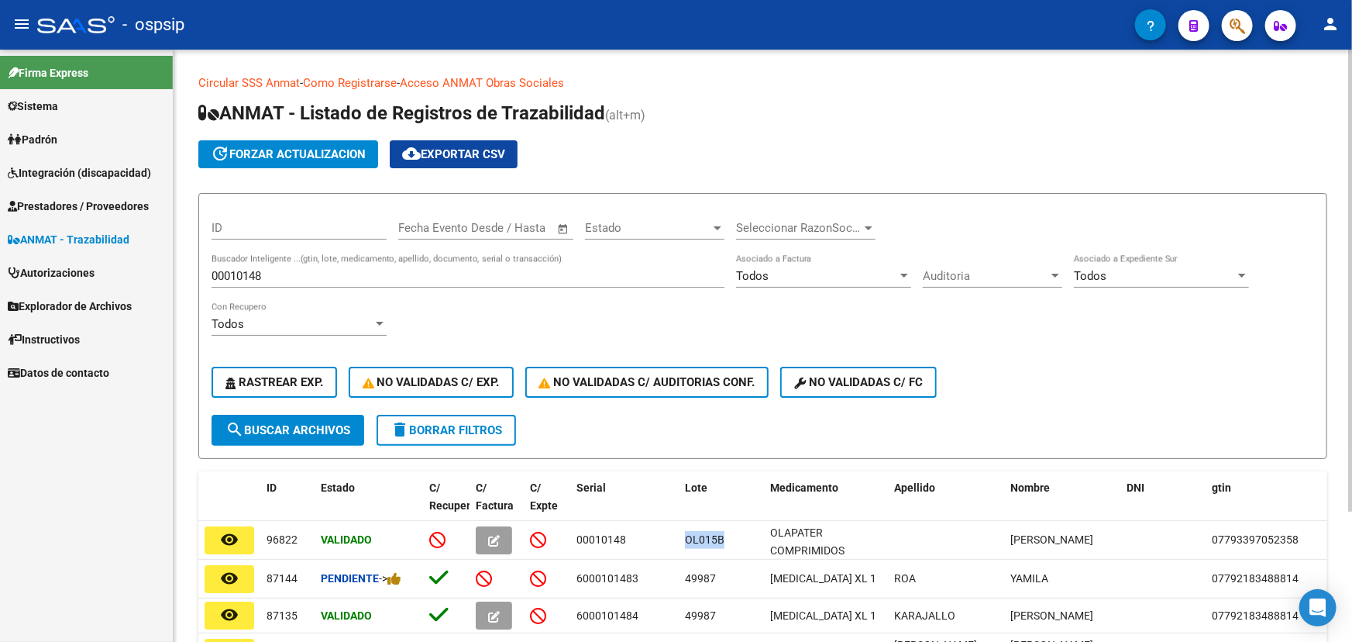
scroll to position [160, 0]
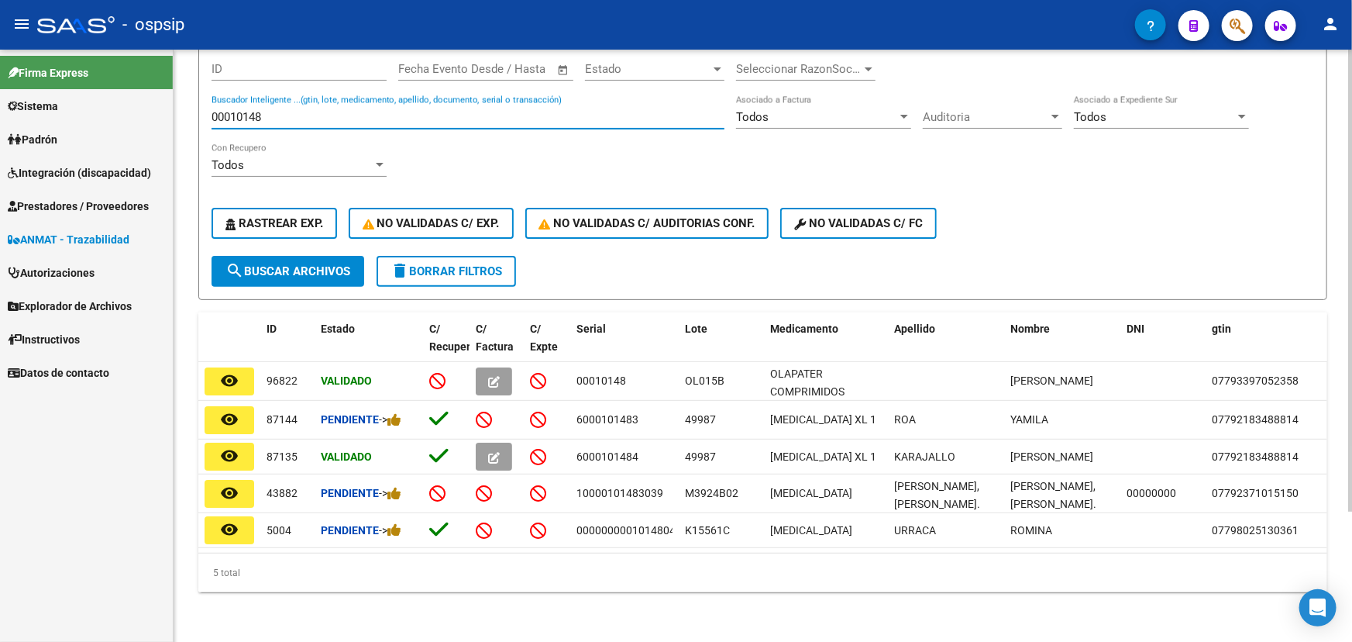
click at [248, 119] on input "00010148" at bounding box center [468, 117] width 513 height 14
paste input "G177166441"
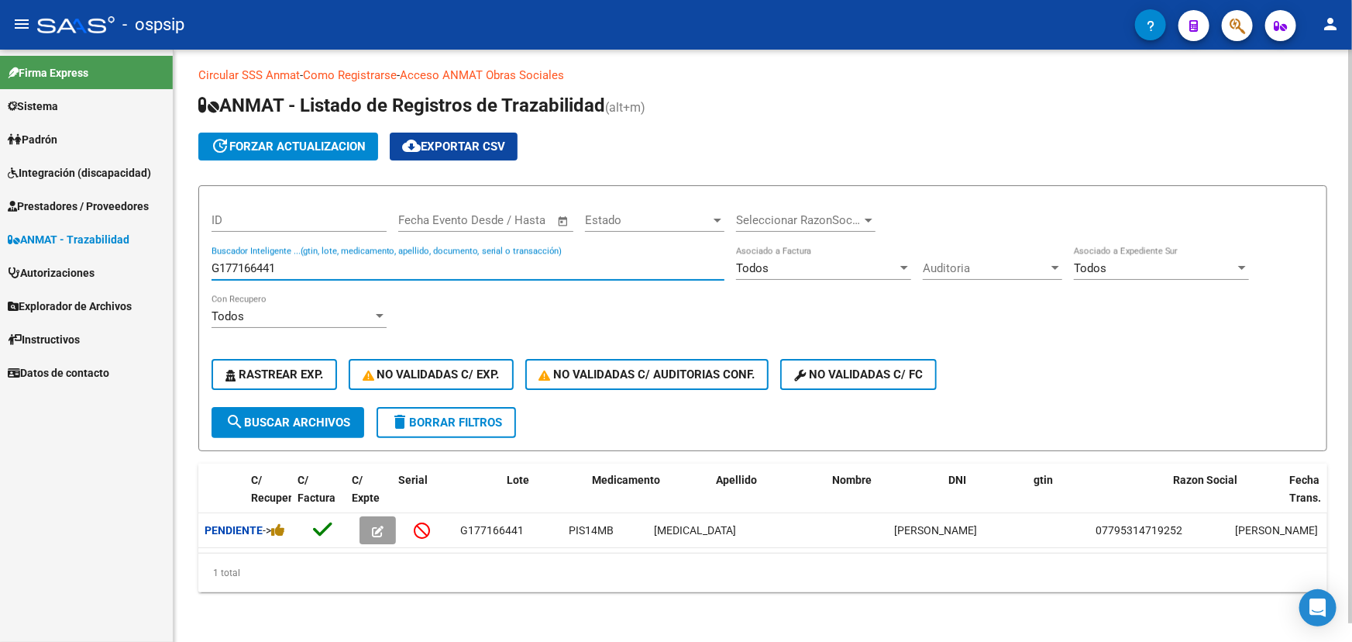
scroll to position [0, 0]
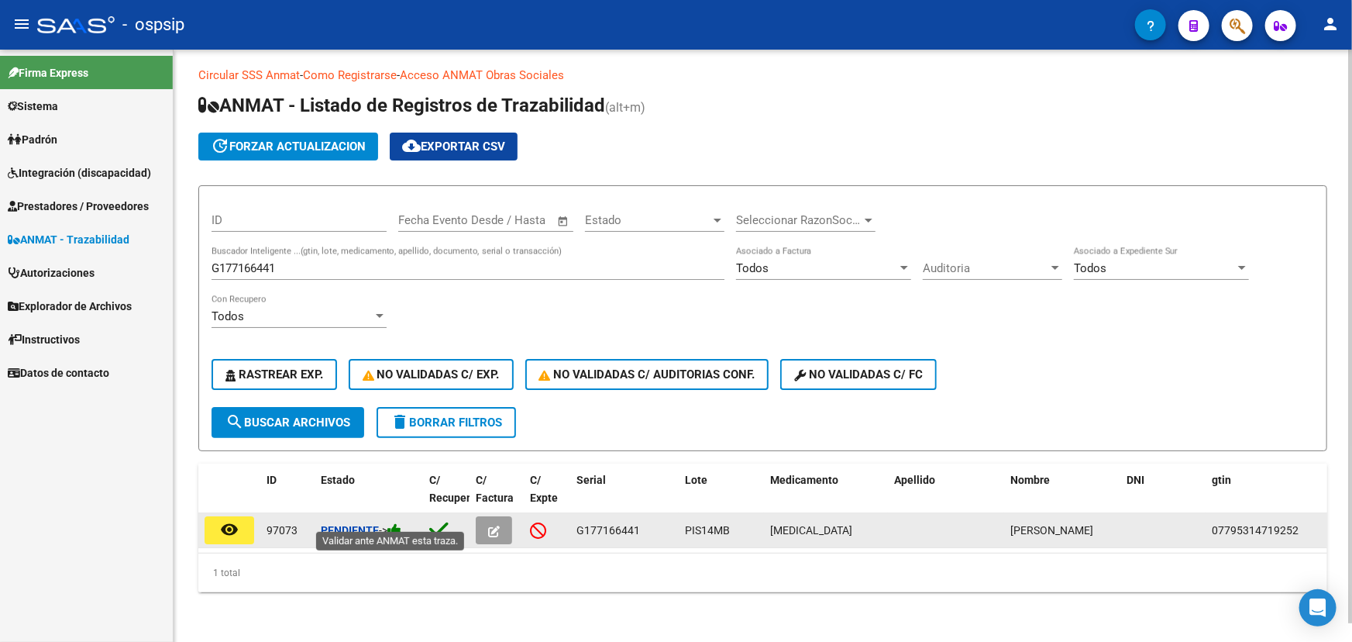
click at [401, 522] on icon at bounding box center [394, 529] width 14 height 15
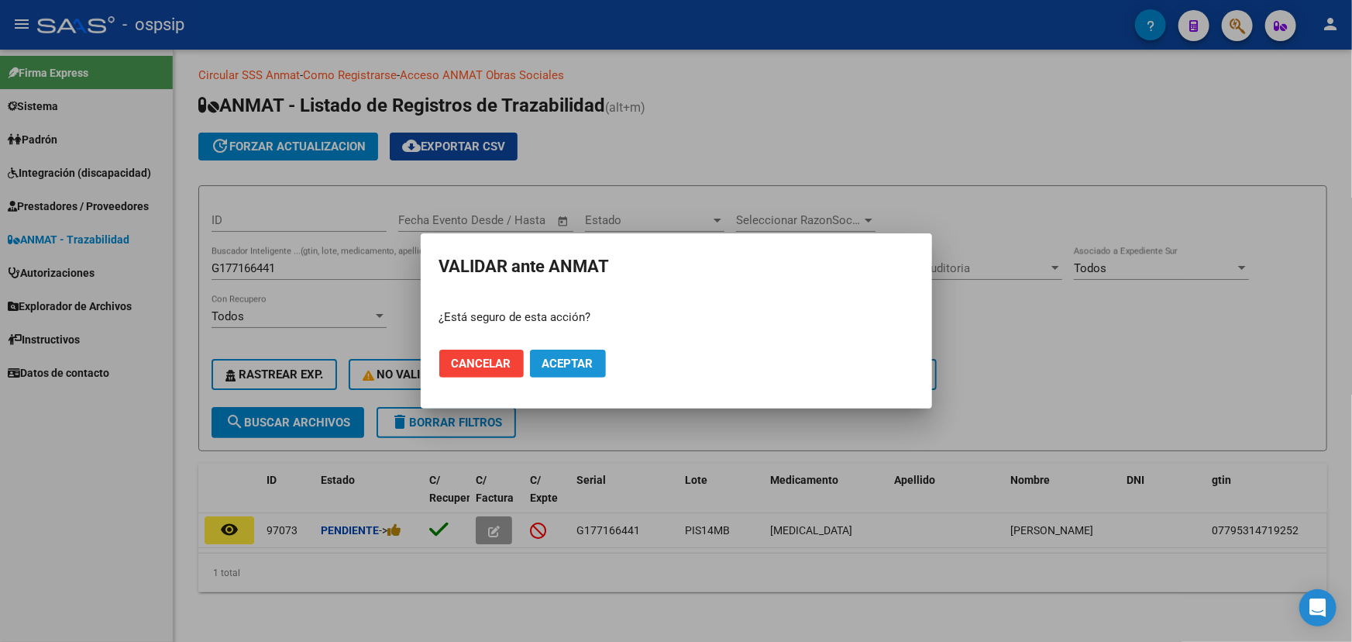
click at [582, 364] on span "Aceptar" at bounding box center [567, 363] width 51 height 14
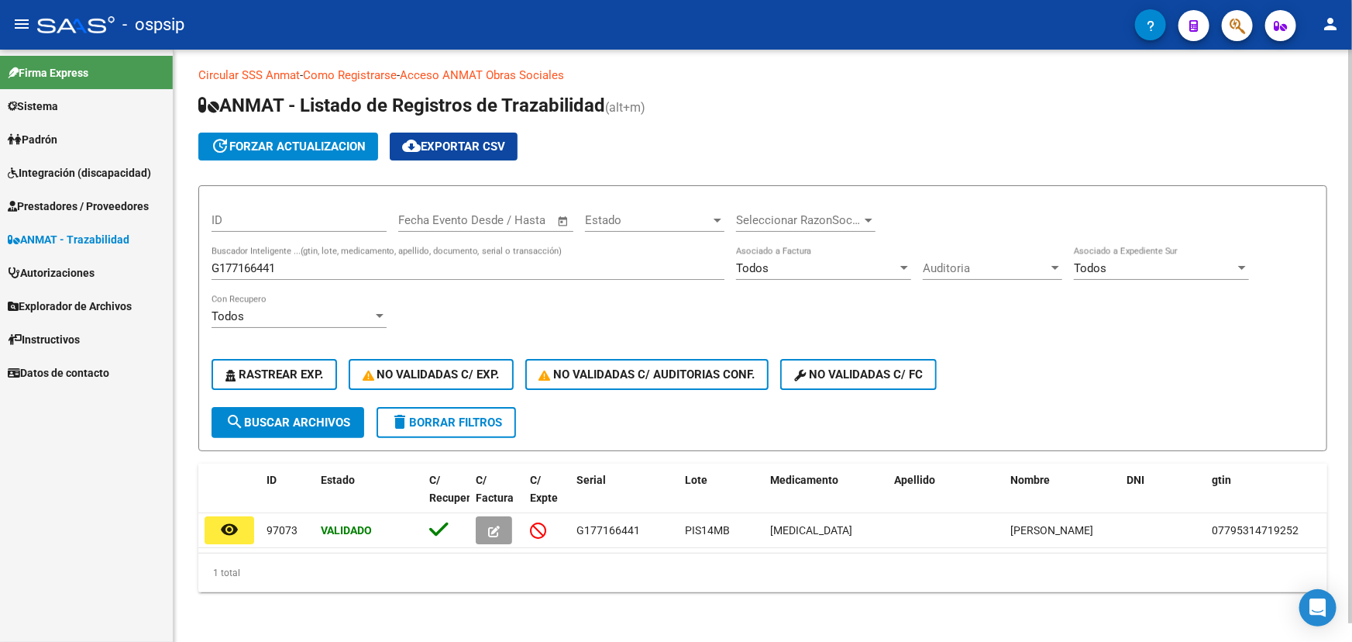
click at [234, 261] on input "G177166441" at bounding box center [468, 268] width 513 height 14
paste input "6000477847"
type input "6000477847"
click at [331, 407] on button "search Buscar Archivos" at bounding box center [288, 422] width 153 height 31
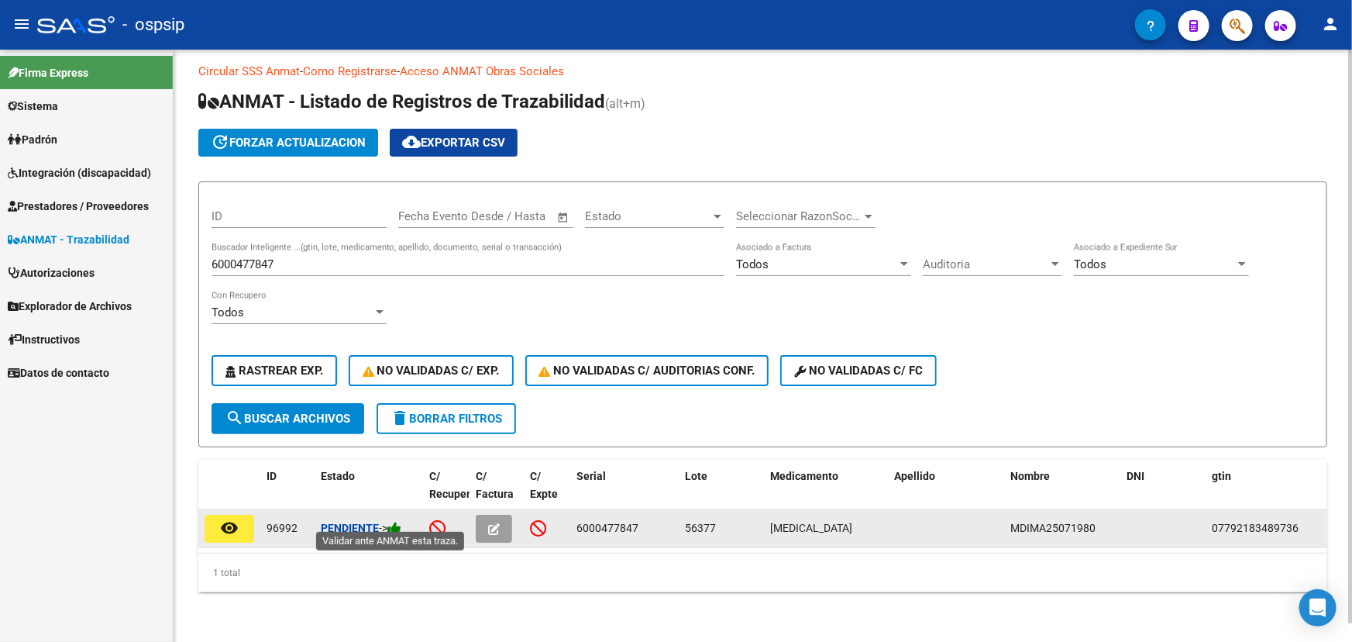
click at [401, 521] on icon at bounding box center [394, 528] width 14 height 15
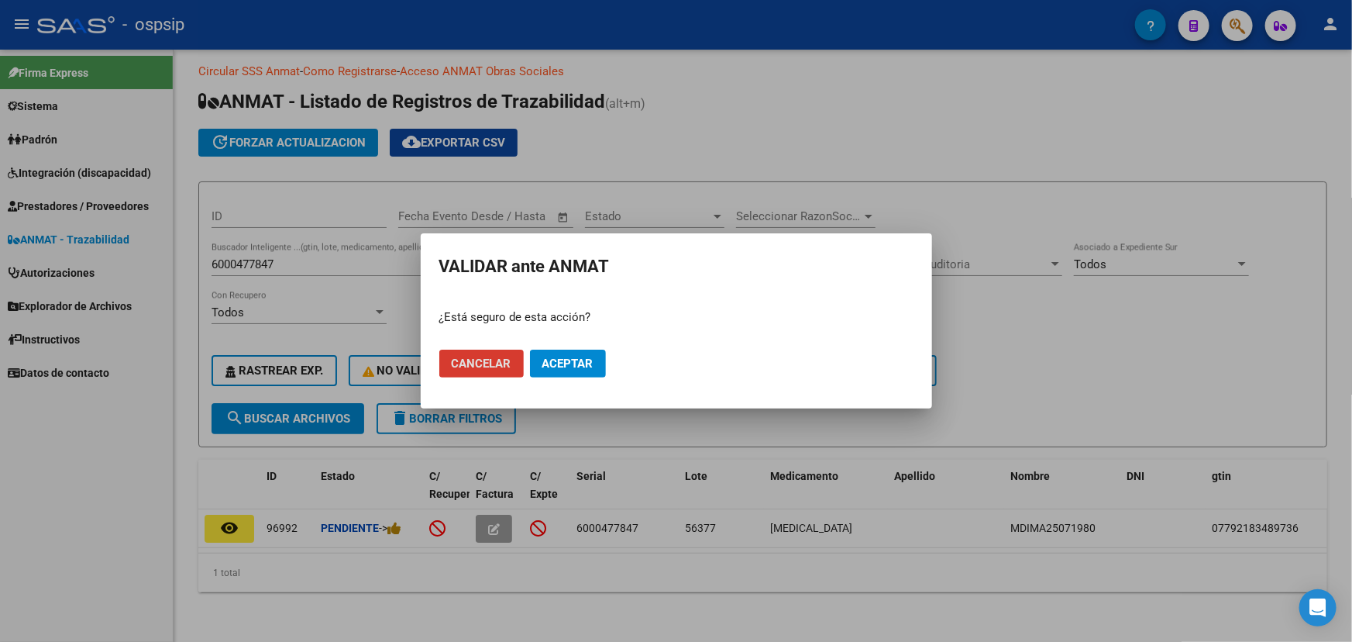
click at [556, 364] on span "Aceptar" at bounding box center [567, 363] width 51 height 14
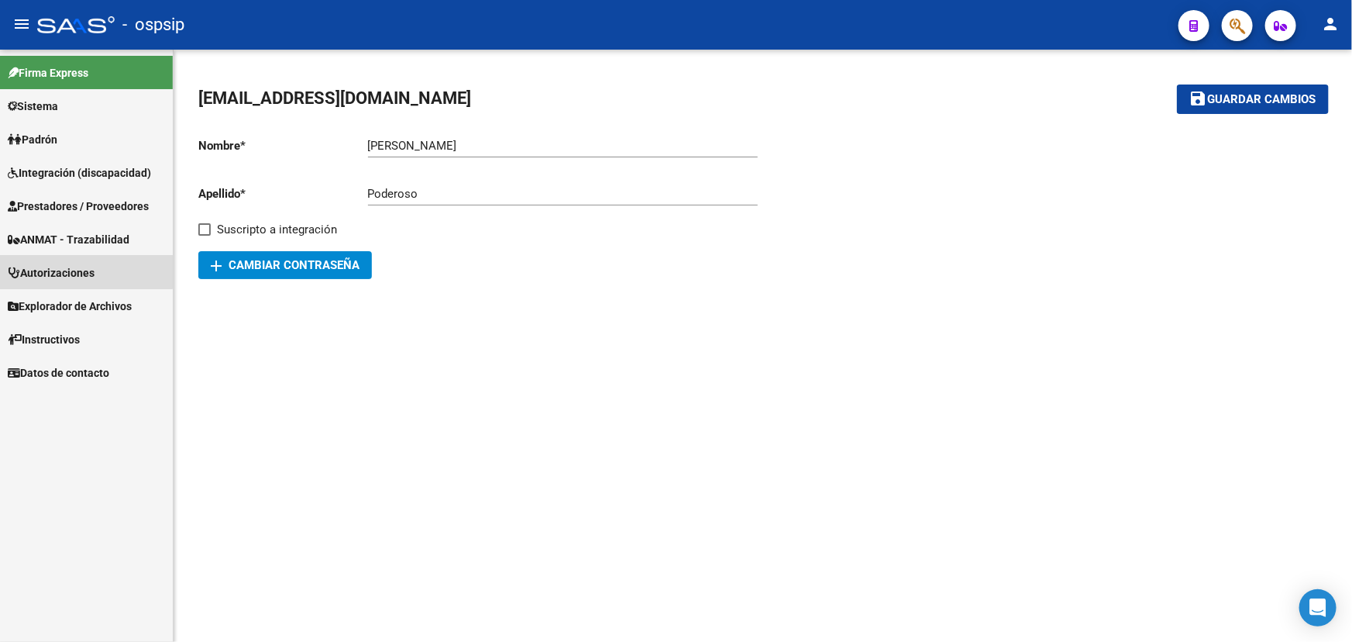
click at [74, 271] on span "Autorizaciones" at bounding box center [51, 272] width 87 height 17
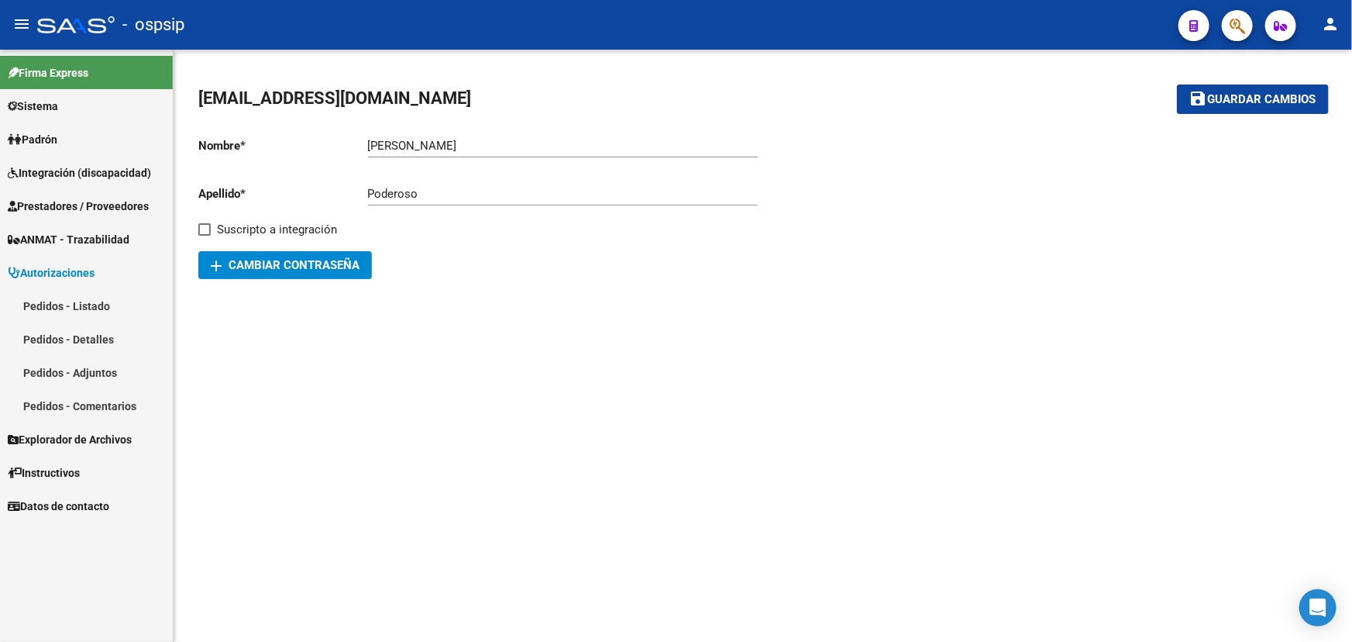
click at [84, 298] on link "Pedidos - Listado" at bounding box center [86, 305] width 173 height 33
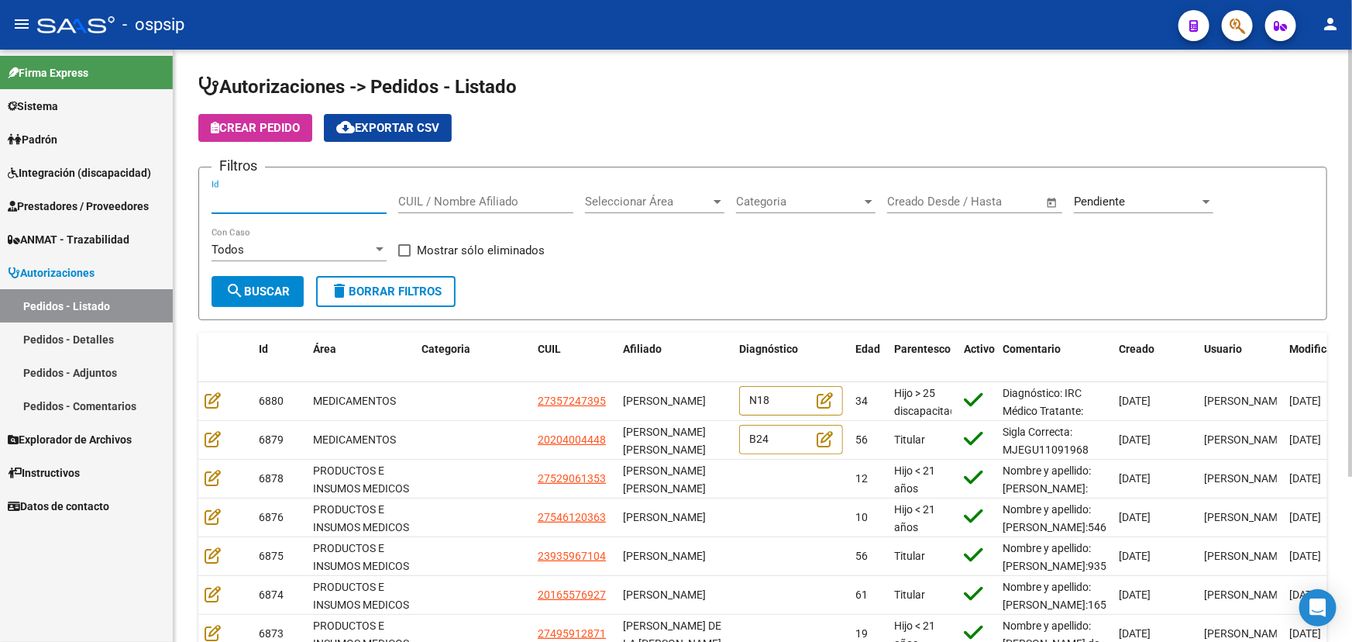
click at [280, 198] on input "Id" at bounding box center [299, 202] width 175 height 14
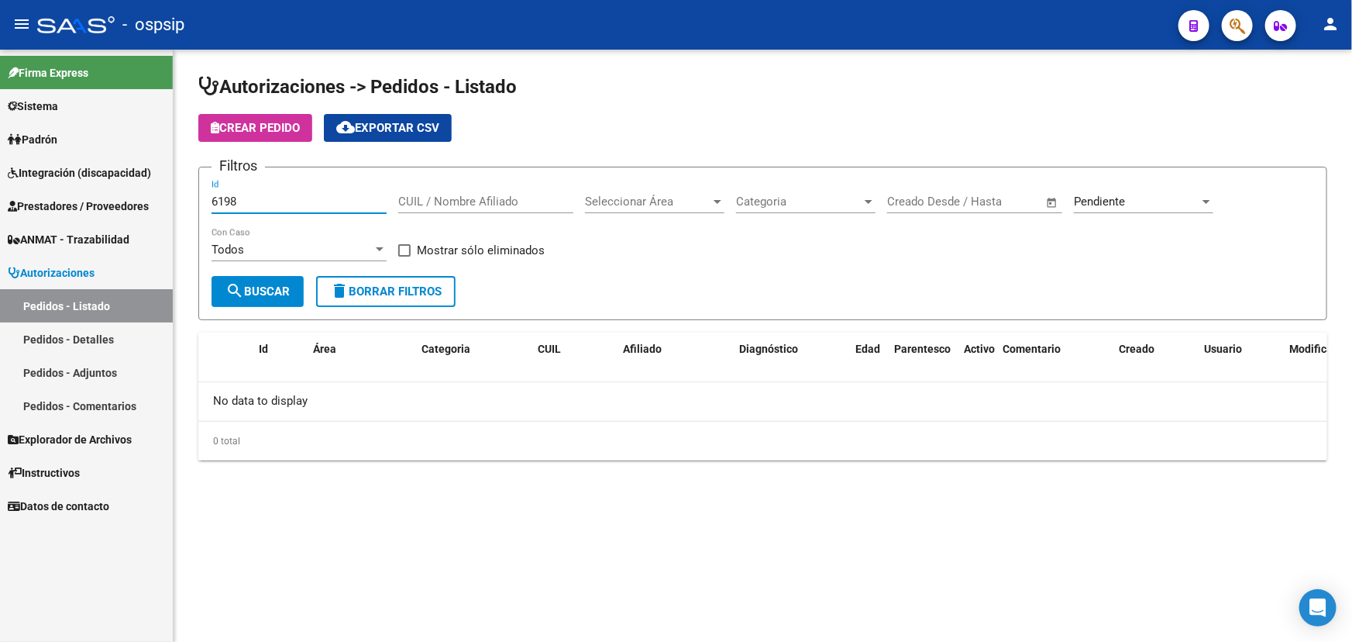
type input "6198"
click at [1085, 203] on span "Pendiente" at bounding box center [1099, 202] width 51 height 14
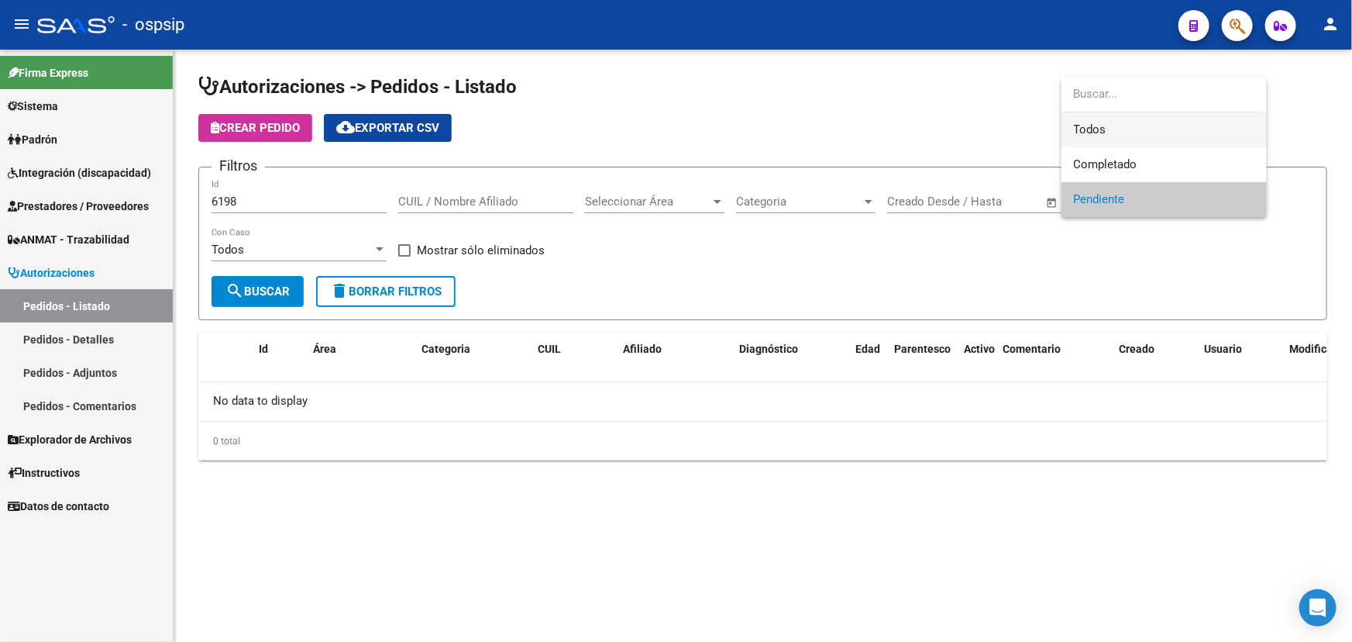
click at [1086, 126] on span "Todos" at bounding box center [1164, 129] width 181 height 35
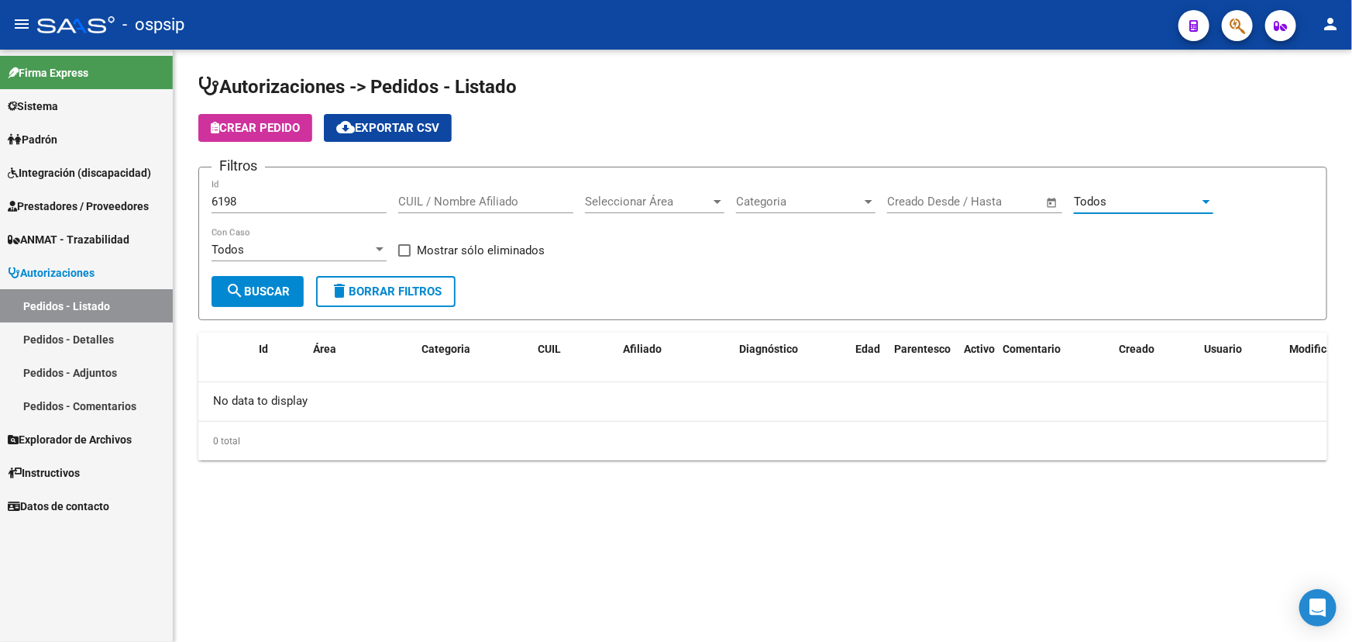
click at [279, 287] on span "search Buscar" at bounding box center [257, 291] width 64 height 14
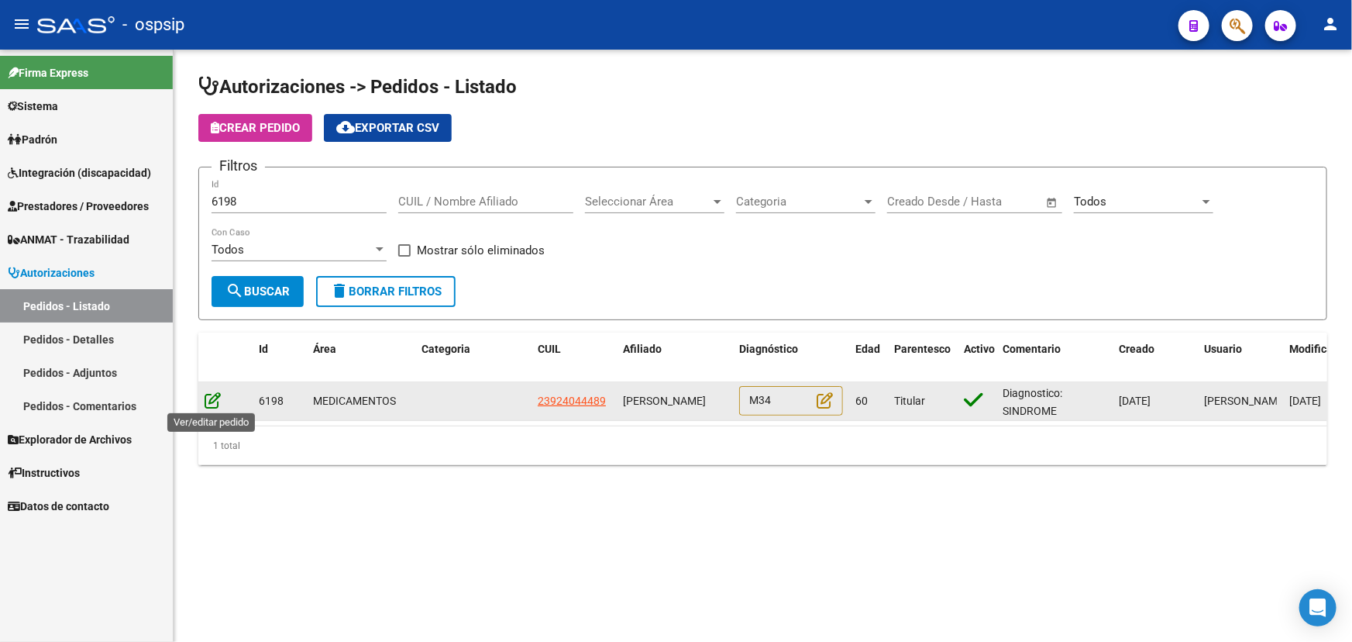
click at [214, 400] on icon at bounding box center [213, 399] width 16 height 17
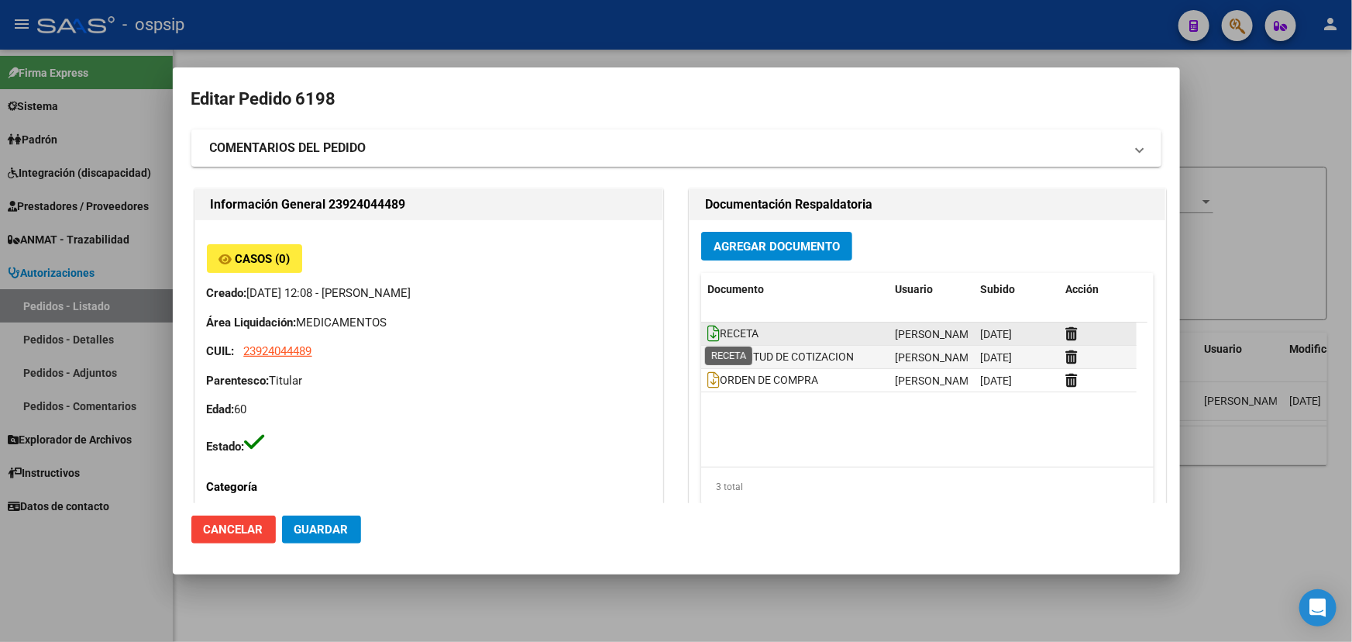
click at [707, 332] on icon at bounding box center [713, 333] width 12 height 17
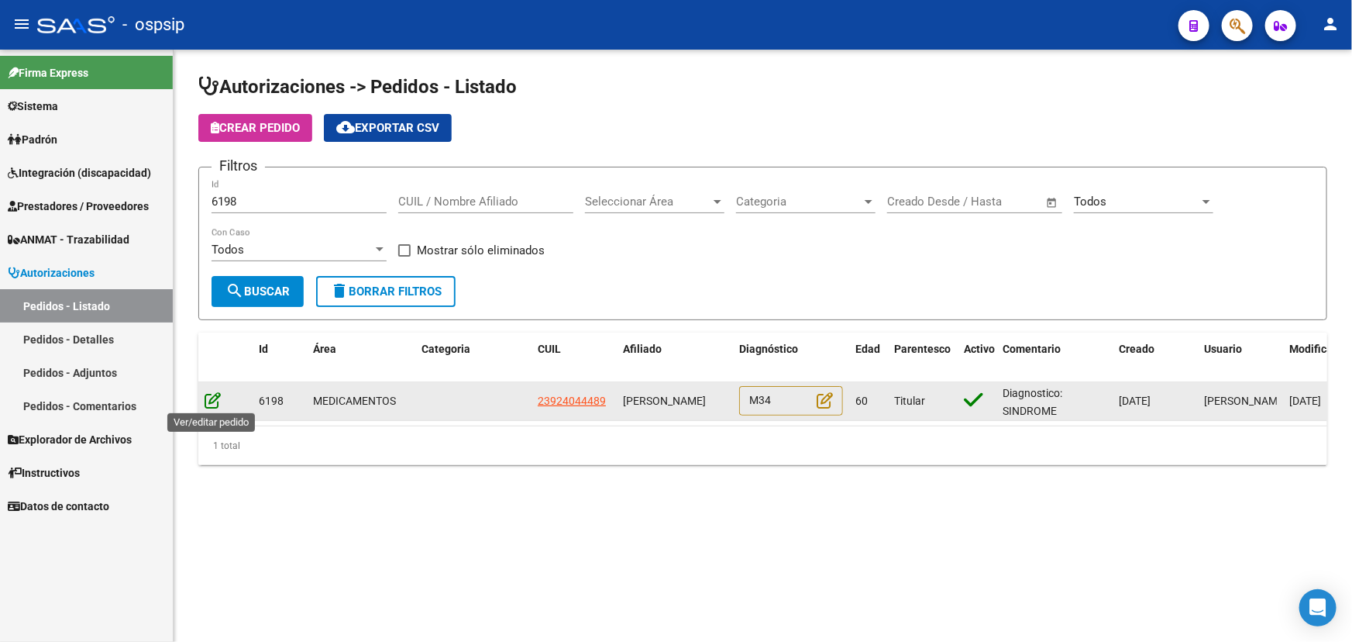
click at [207, 391] on icon at bounding box center [213, 399] width 16 height 17
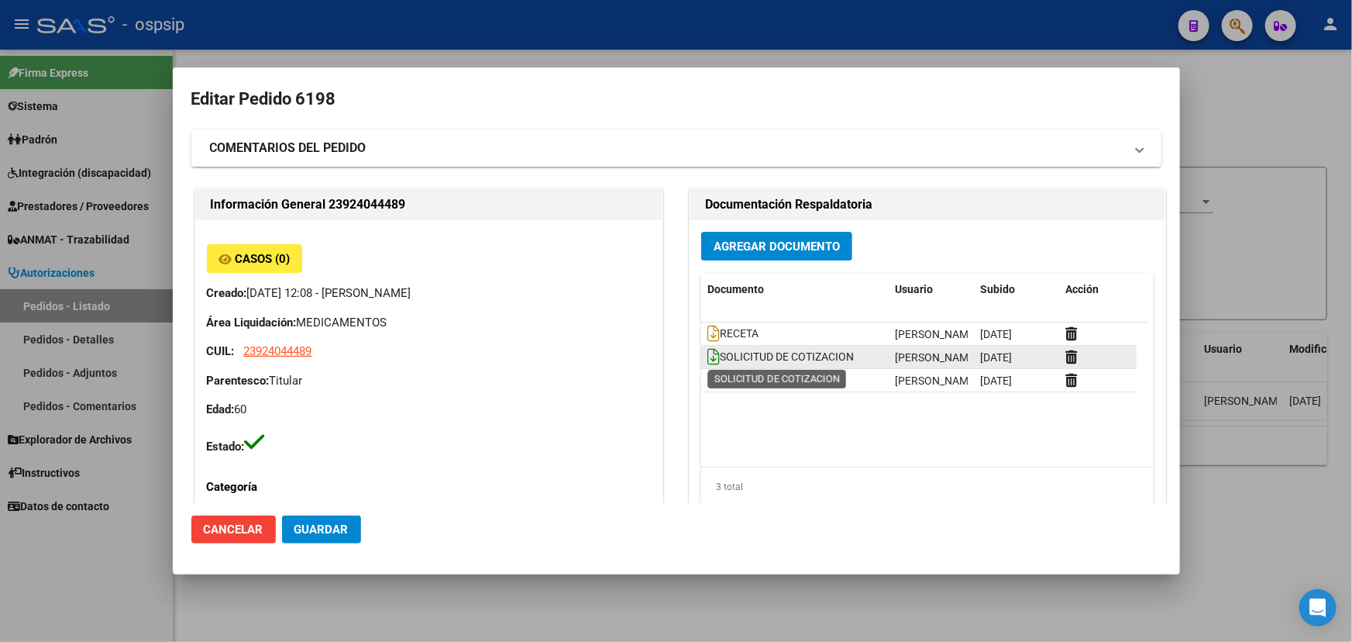
click at [712, 357] on icon at bounding box center [713, 356] width 12 height 17
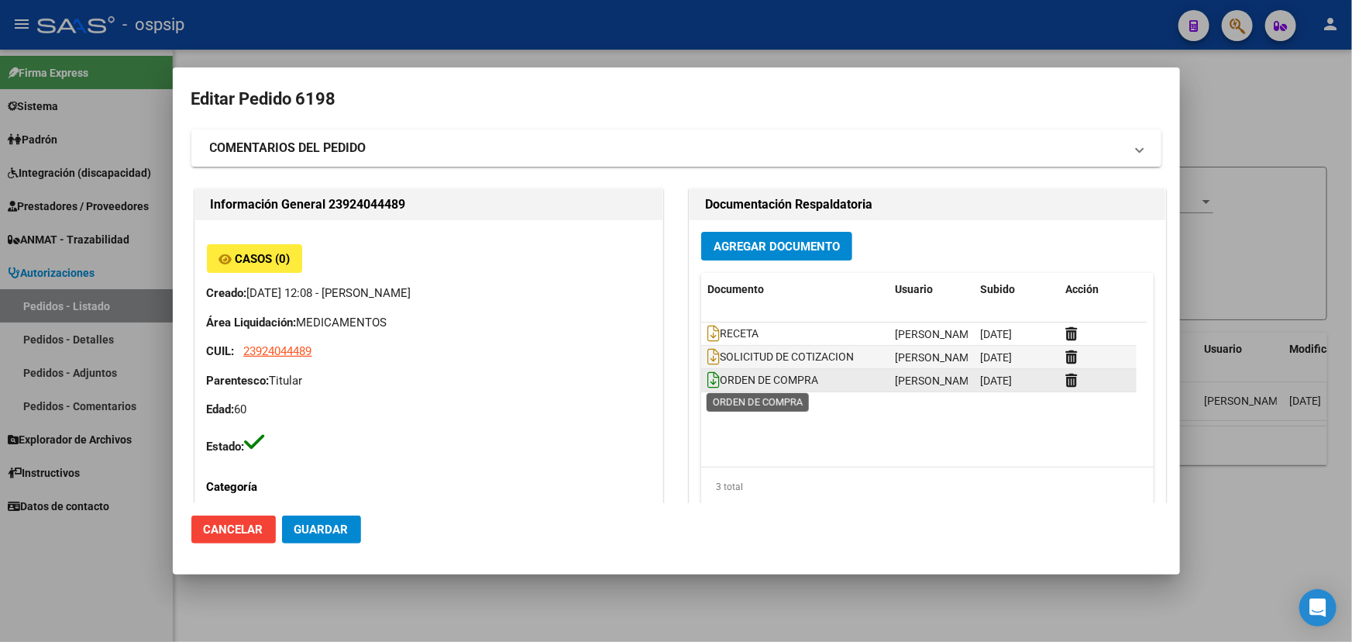
click at [707, 382] on icon at bounding box center [713, 379] width 12 height 17
